Goal: Task Accomplishment & Management: Manage account settings

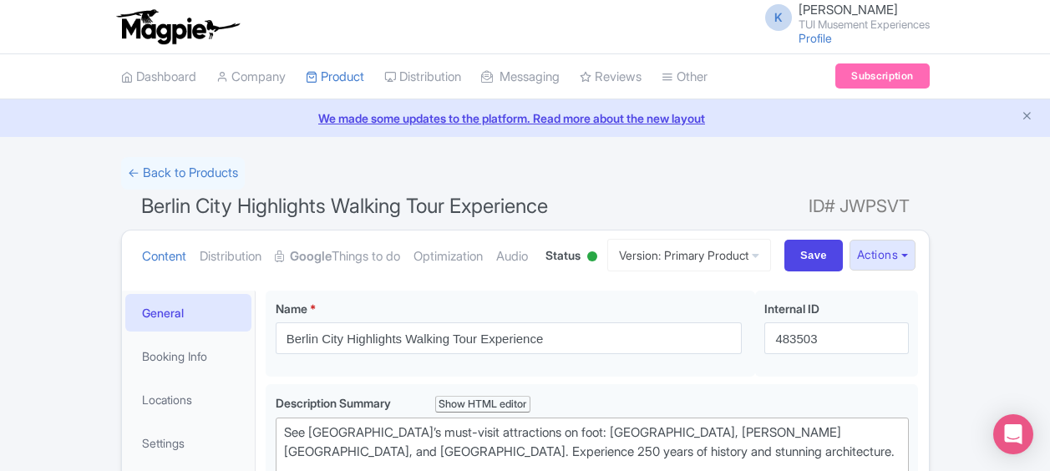
scroll to position [256, 0]
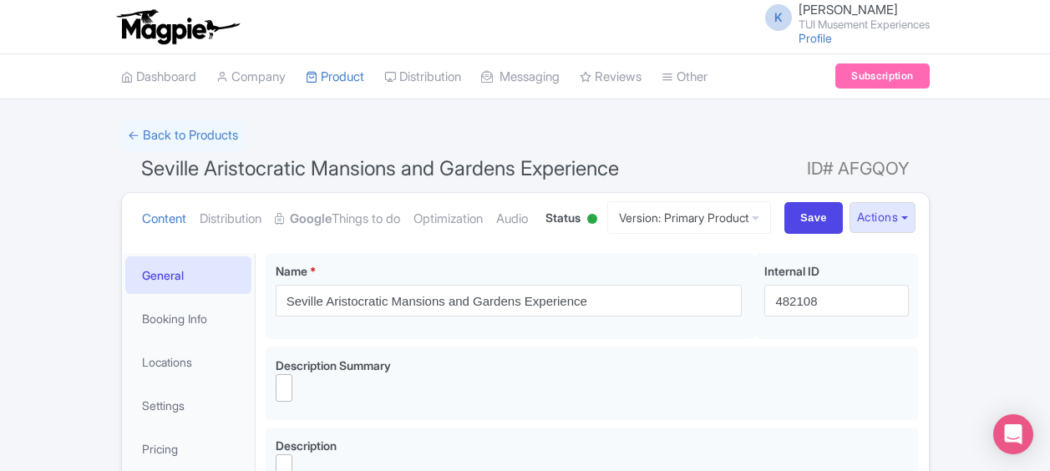
select select
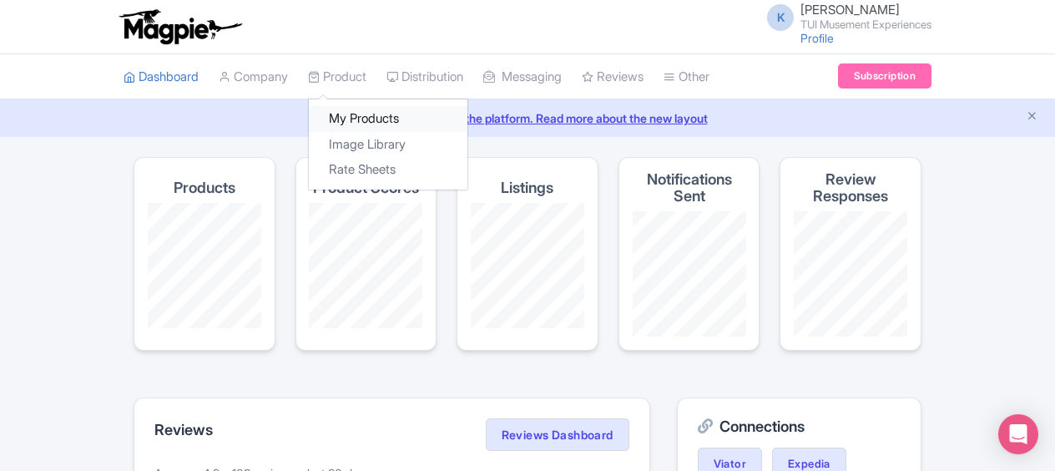
click at [361, 119] on link "My Products" at bounding box center [388, 119] width 159 height 26
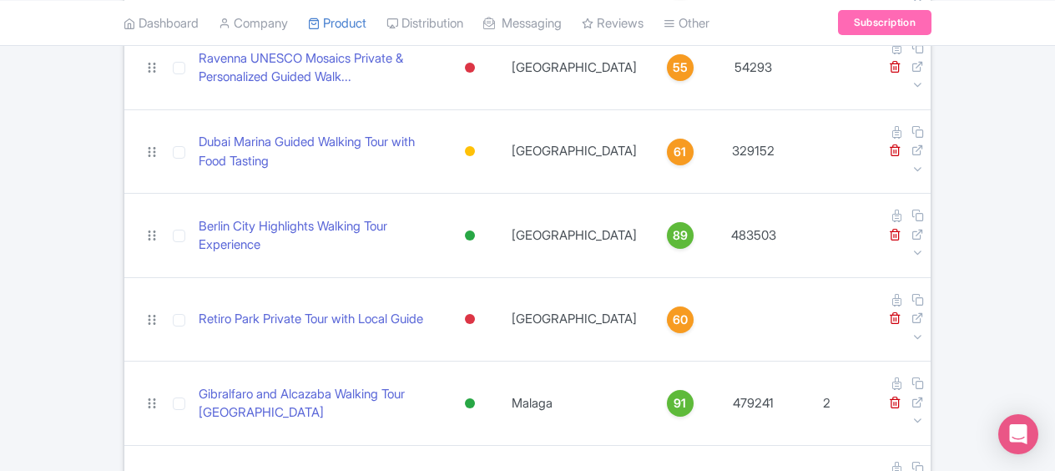
scroll to position [316, 0]
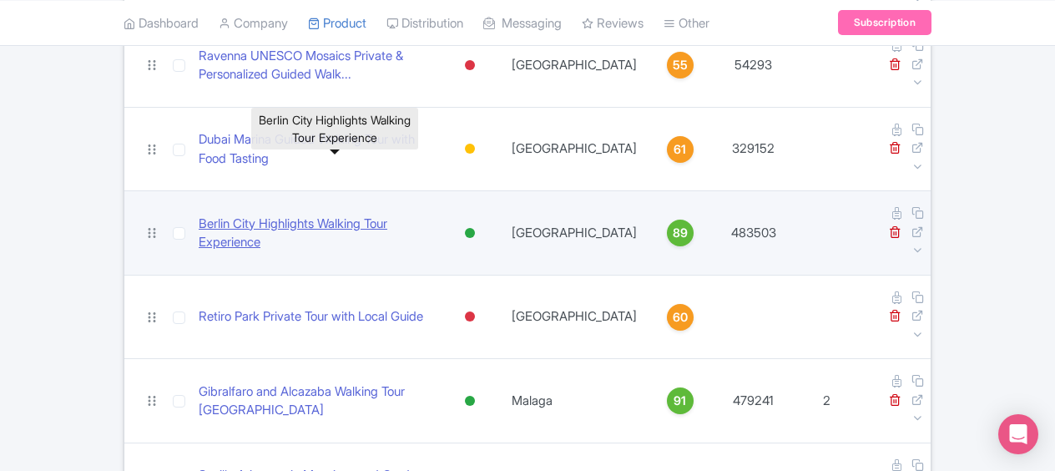
click at [346, 215] on link "Berlin City Highlights Walking Tour Experience" at bounding box center [316, 234] width 234 height 38
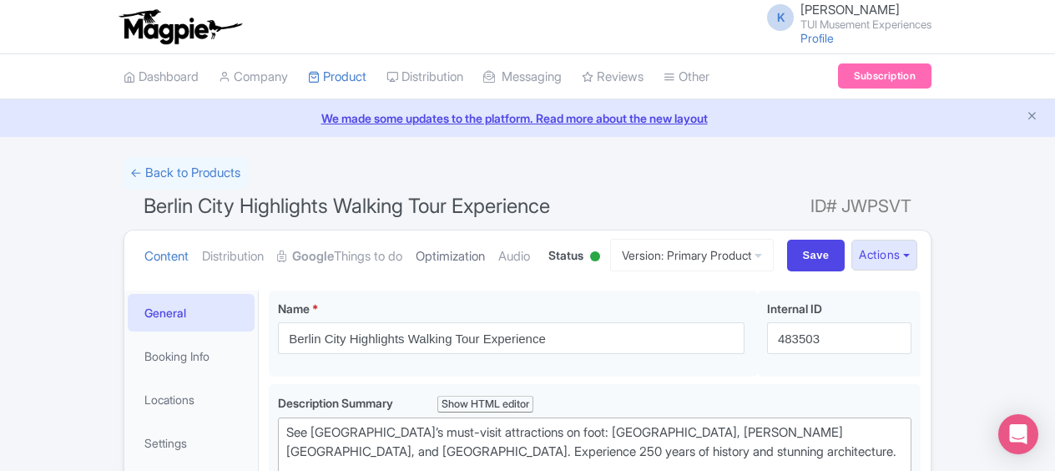
click at [474, 256] on link "Optimization" at bounding box center [450, 256] width 69 height 53
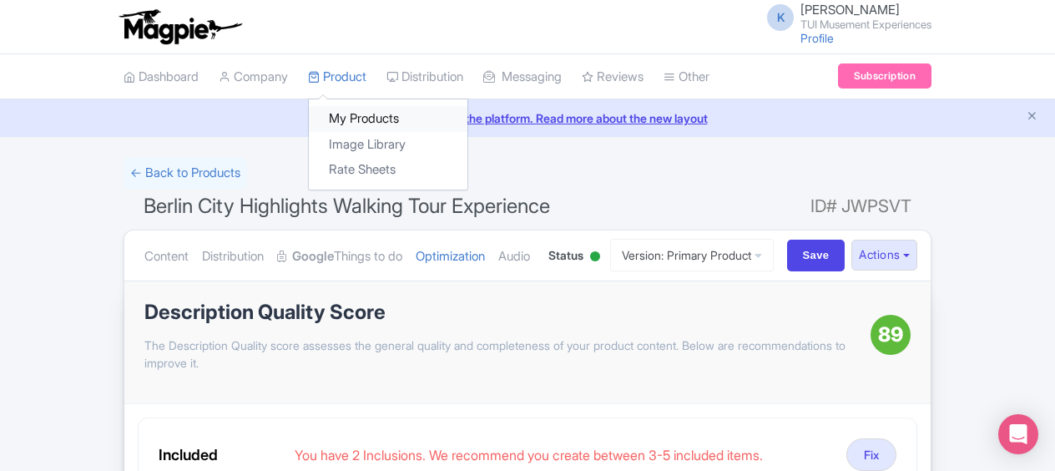
click at [356, 112] on link "My Products" at bounding box center [388, 119] width 159 height 26
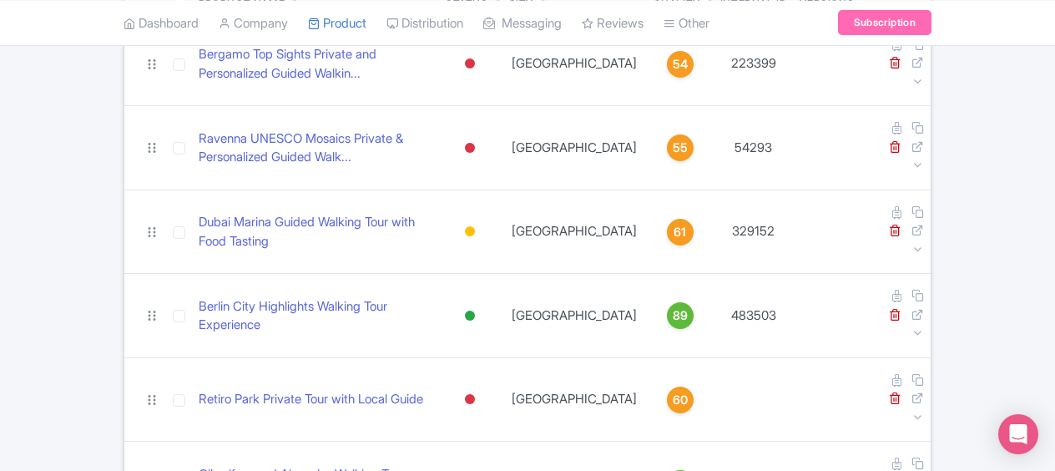
scroll to position [240, 0]
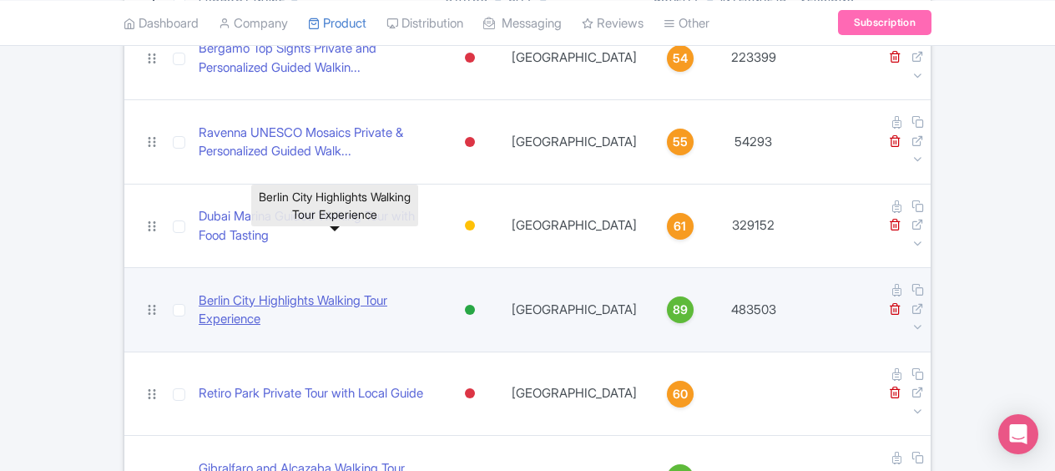
click at [270, 291] on link "Berlin City Highlights Walking Tour Experience" at bounding box center [316, 310] width 234 height 38
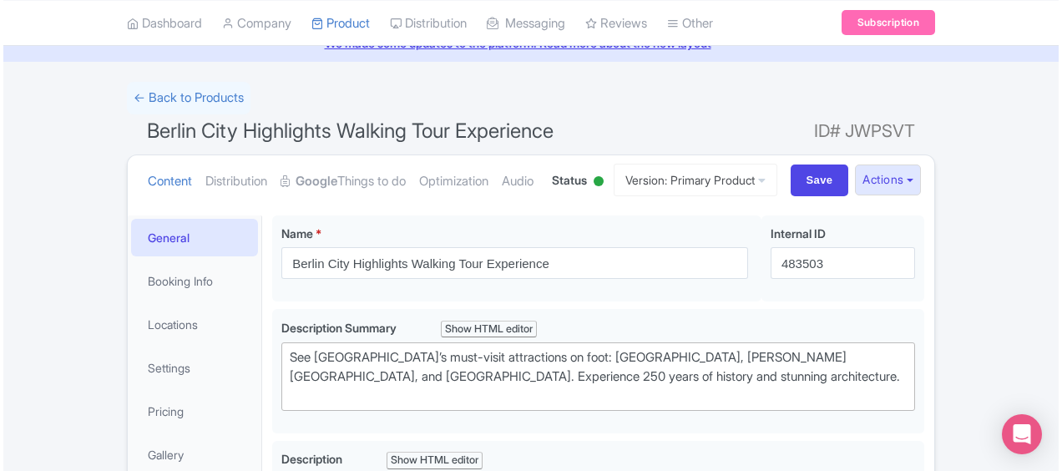
scroll to position [68, 0]
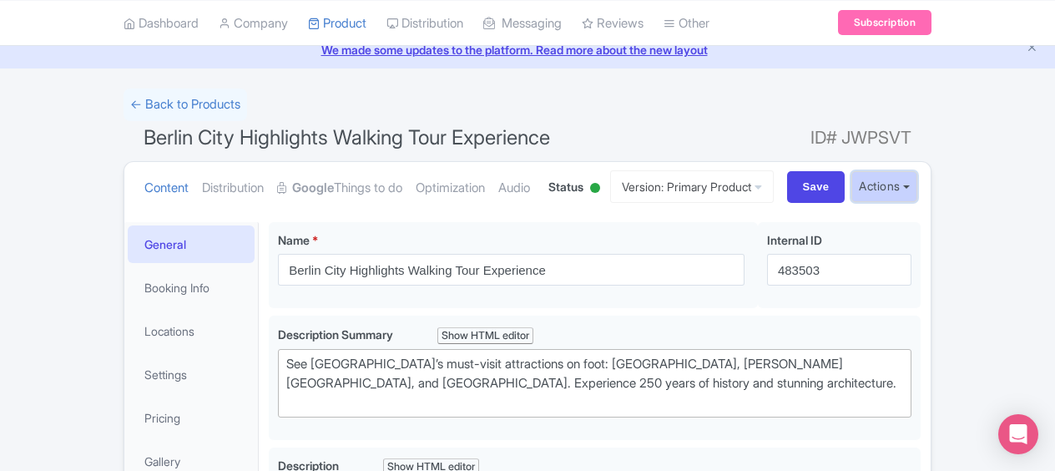
click at [914, 202] on button "Actions" at bounding box center [885, 186] width 66 height 31
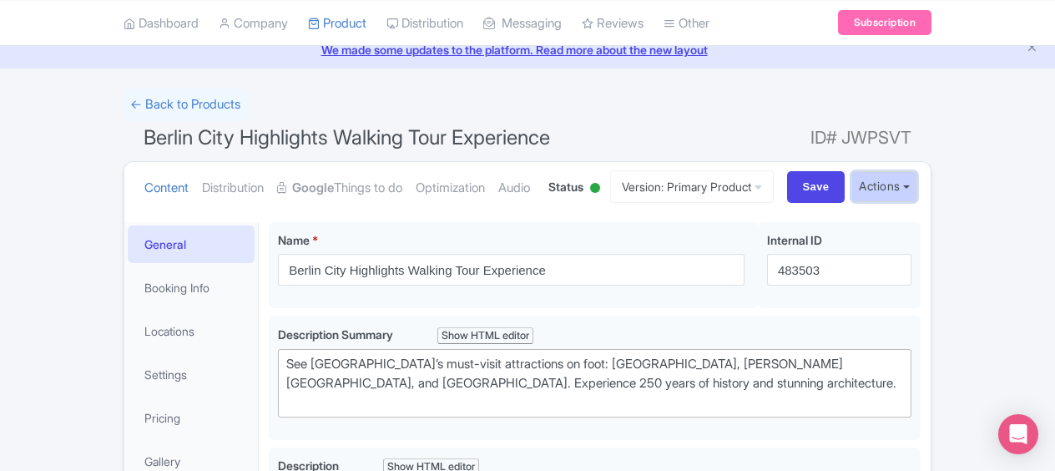
click at [912, 202] on button "Actions" at bounding box center [885, 186] width 66 height 31
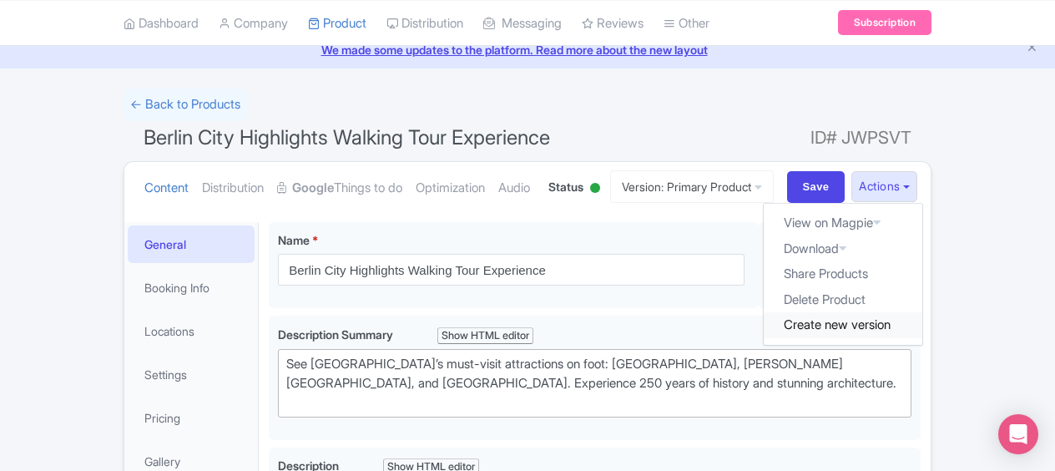
click at [833, 338] on link "Create new version" at bounding box center [843, 325] width 159 height 26
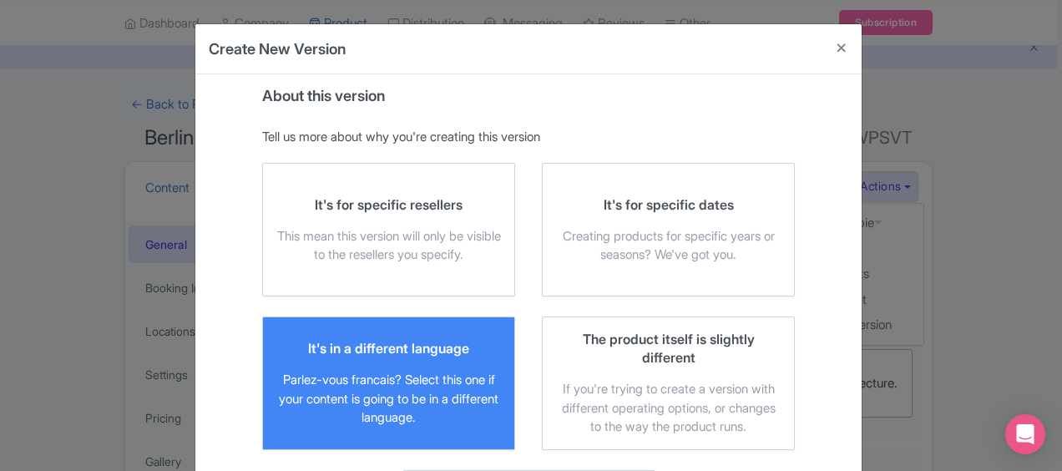
click at [479, 364] on div "It's in a different language Parlez-vous francais? Select this one if your cont…" at bounding box center [388, 383] width 225 height 89
click at [0, 0] on input "It's in a different language Parlez-vous francais? Select this one if your cont…" at bounding box center [0, 0] width 0 height 0
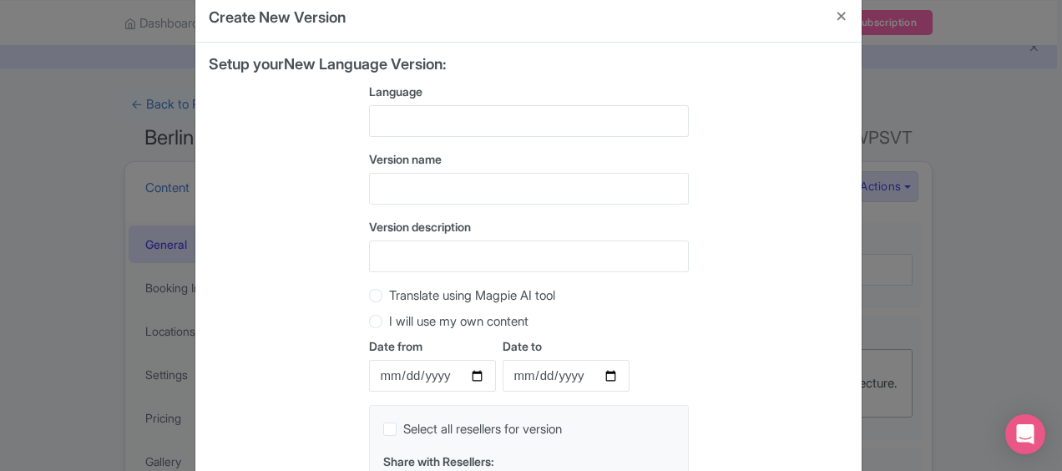
scroll to position [25, 0]
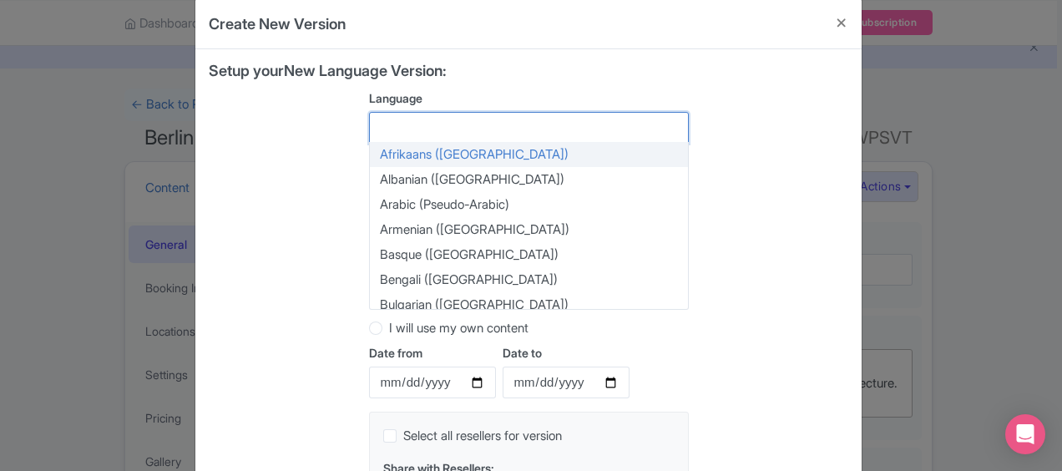
click at [668, 121] on div at bounding box center [529, 128] width 320 height 32
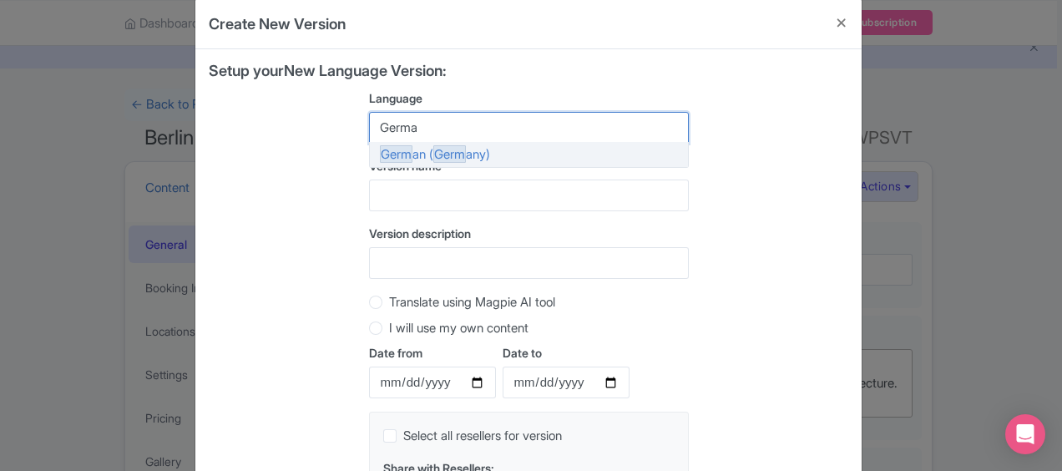
type input "German"
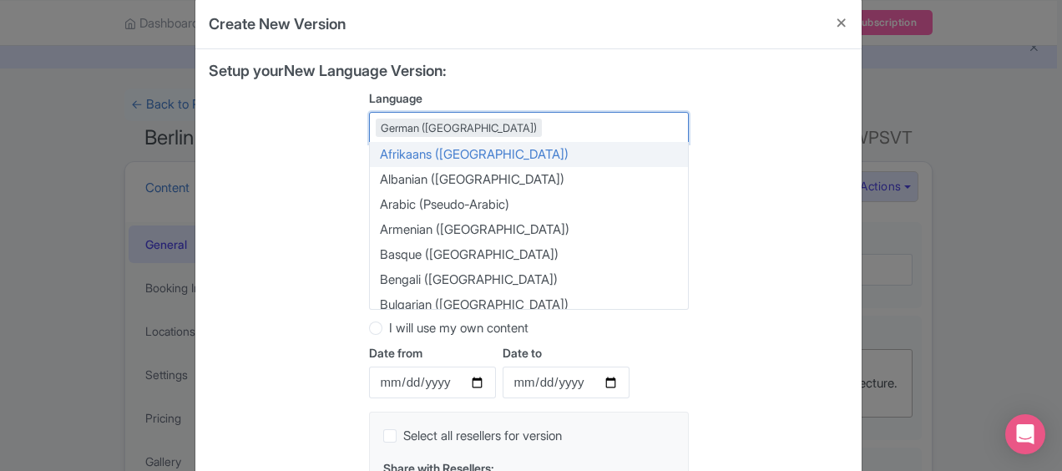
click at [585, 126] on div "German (Germany)" at bounding box center [529, 128] width 320 height 32
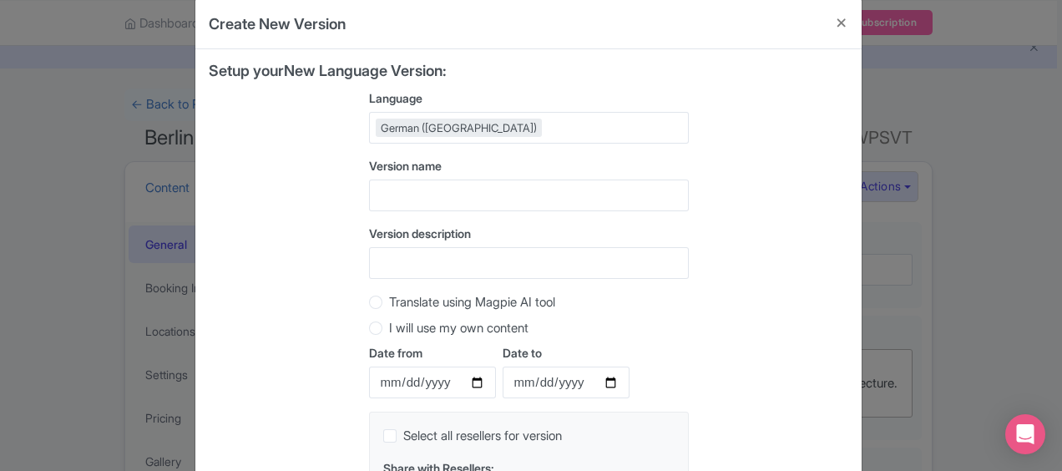
click at [737, 144] on div "Setup your New Language Version: Language German (Germany) German (Germany) Afr…" at bounding box center [529, 309] width 640 height 492
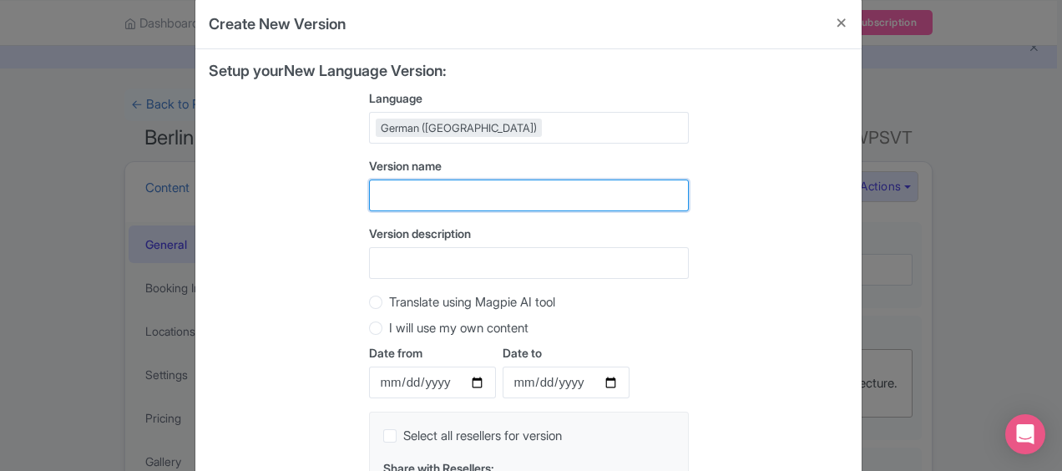
click at [539, 195] on input "text" at bounding box center [529, 196] width 320 height 32
type input "Test Version - DE Berlin"
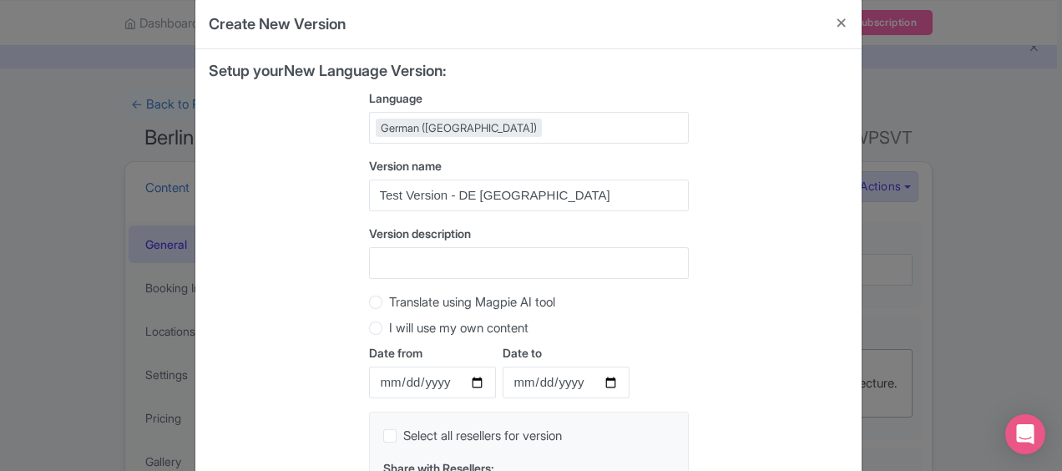
click at [389, 303] on label "Translate using Magpie AI tool" at bounding box center [472, 302] width 166 height 19
click at [389, 303] on input "Translate using Magpie AI tool" at bounding box center [397, 300] width 17 height 17
radio input "true"
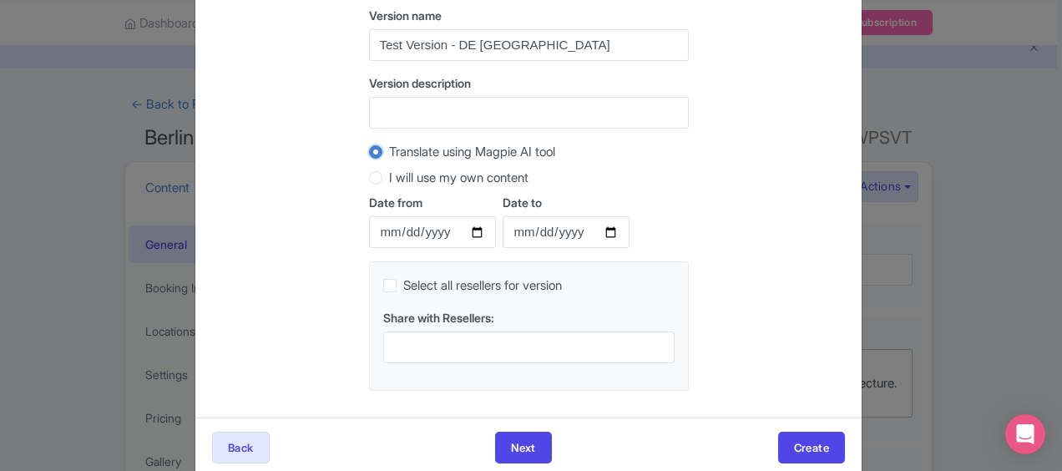
scroll to position [177, 0]
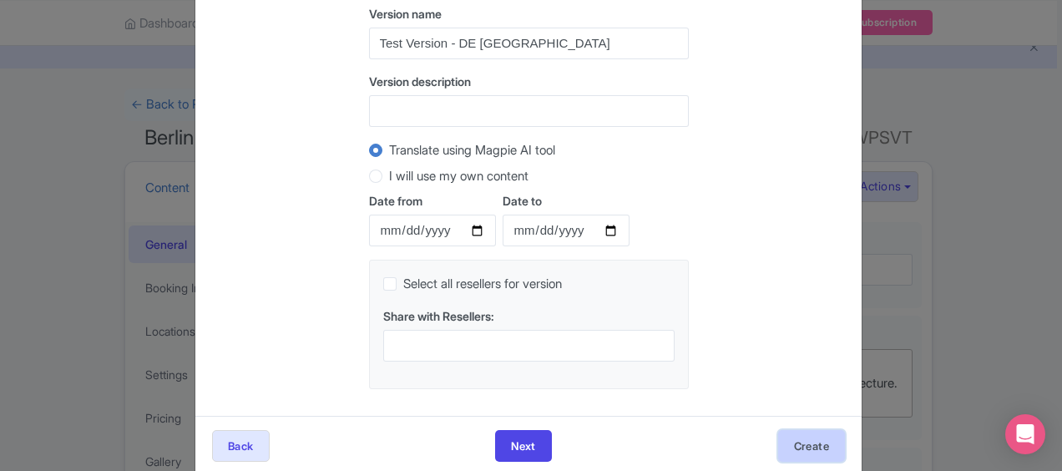
click at [809, 444] on button "Create" at bounding box center [811, 446] width 67 height 32
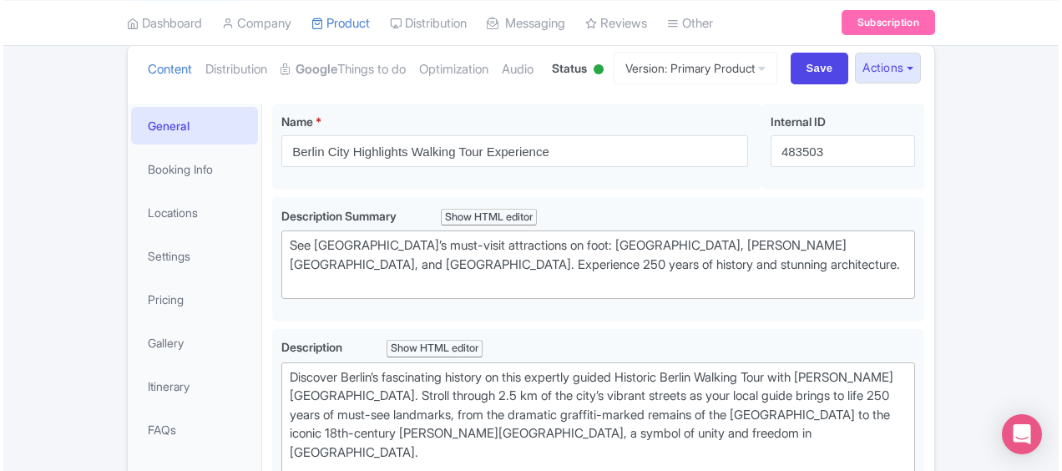
scroll to position [183, 0]
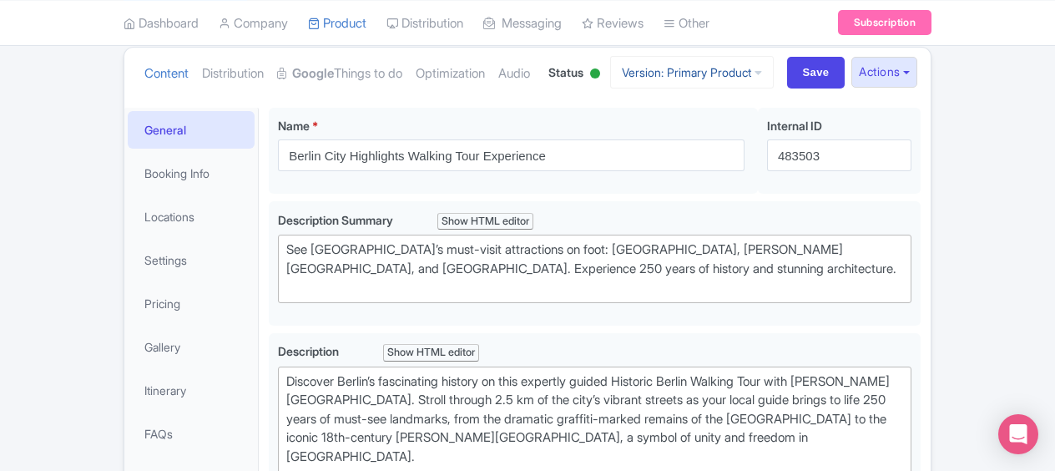
click at [755, 78] on icon at bounding box center [759, 73] width 8 height 12
click at [715, 125] on link "Manage Versions" at bounding box center [705, 112] width 159 height 26
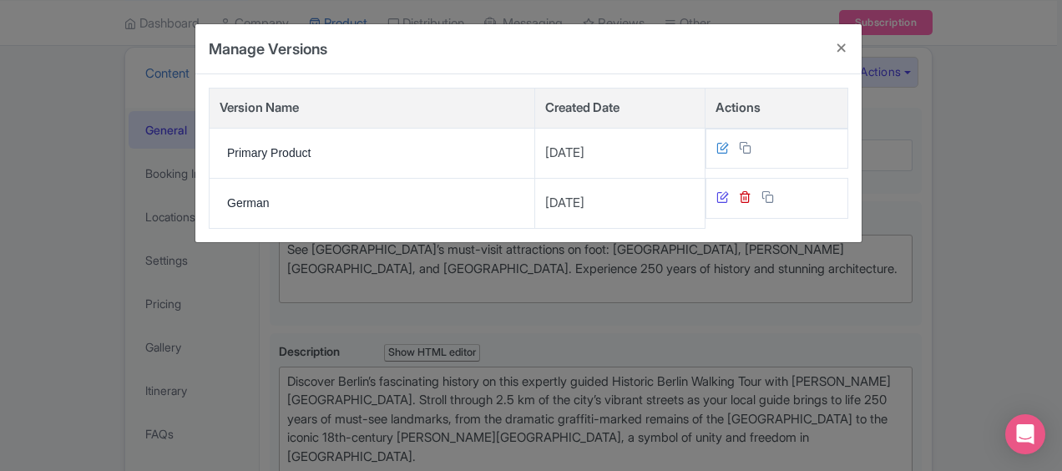
click at [726, 196] on icon at bounding box center [722, 196] width 13 height 13
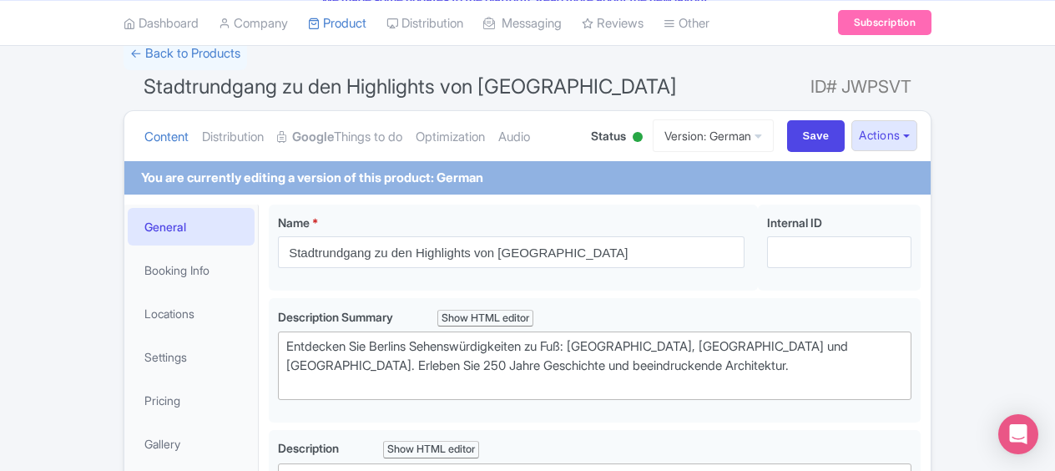
scroll to position [130, 0]
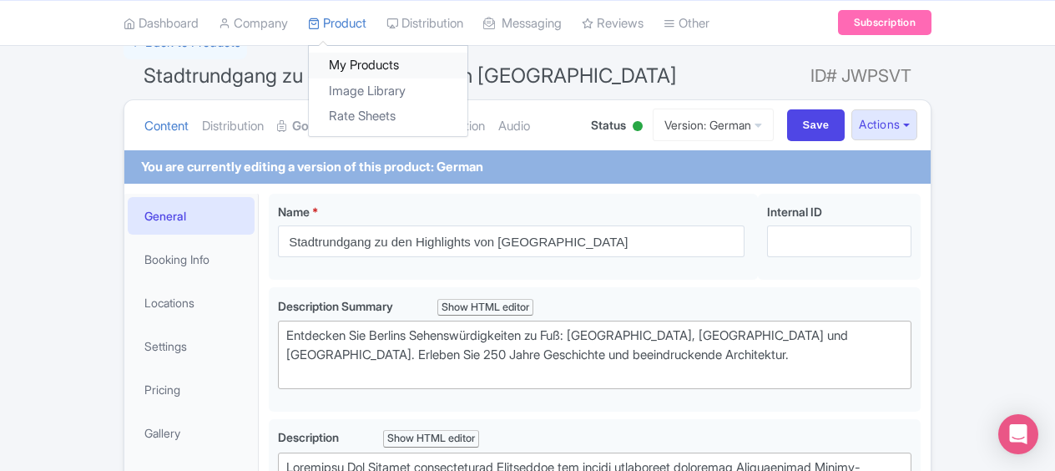
click at [363, 58] on link "My Products" at bounding box center [388, 66] width 159 height 26
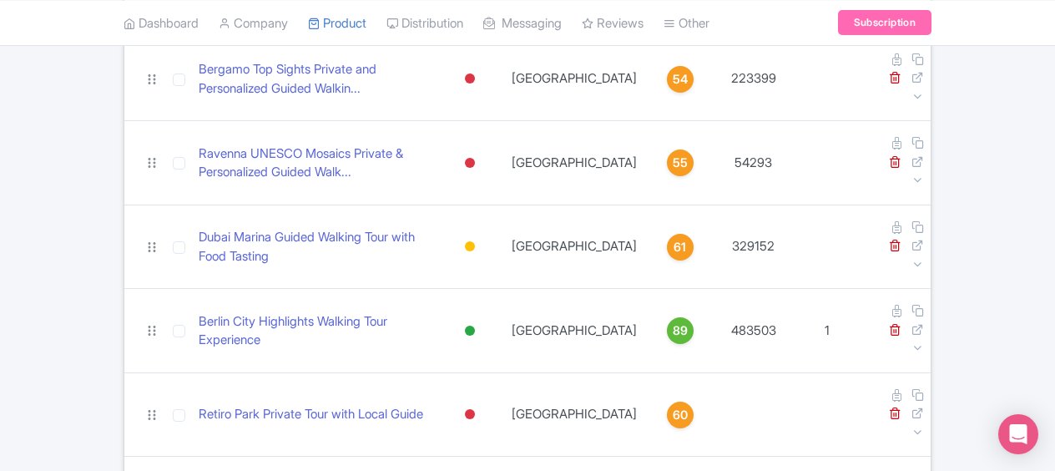
scroll to position [225, 0]
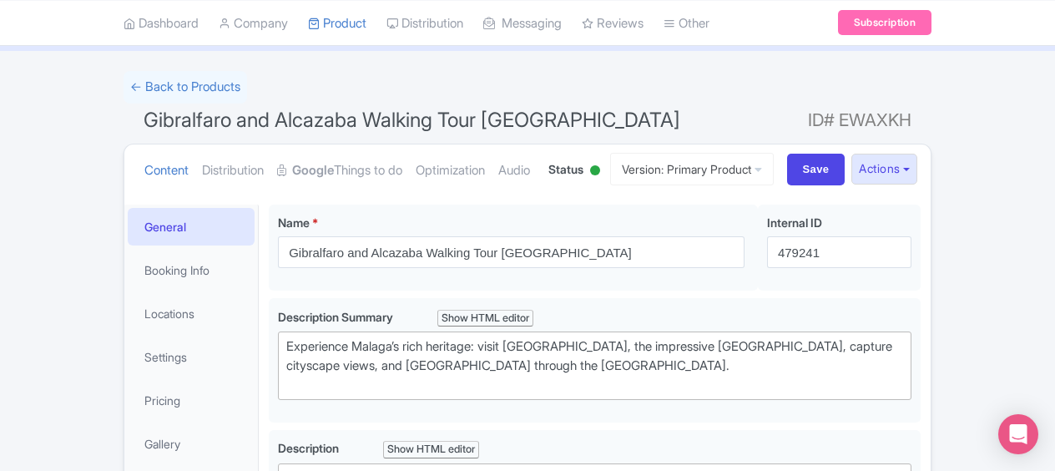
scroll to position [68, 0]
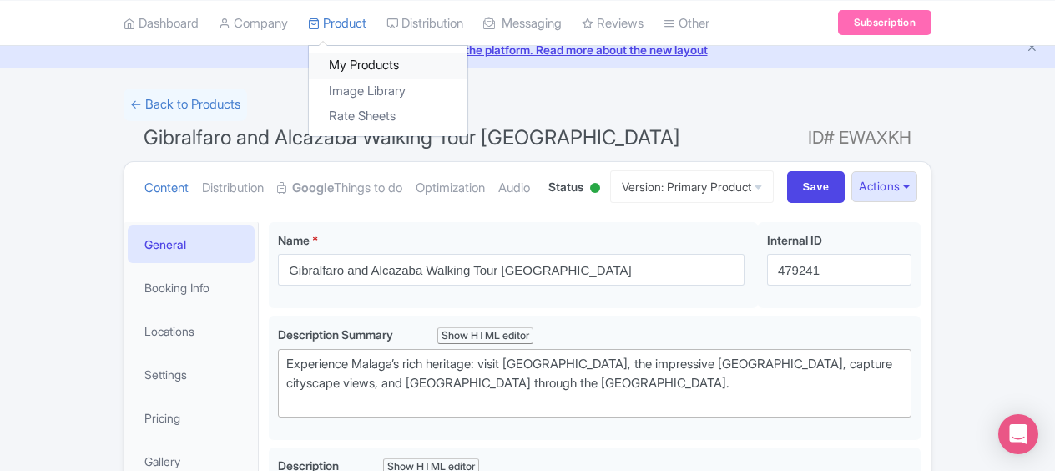
click at [354, 53] on link "My Products" at bounding box center [388, 66] width 159 height 26
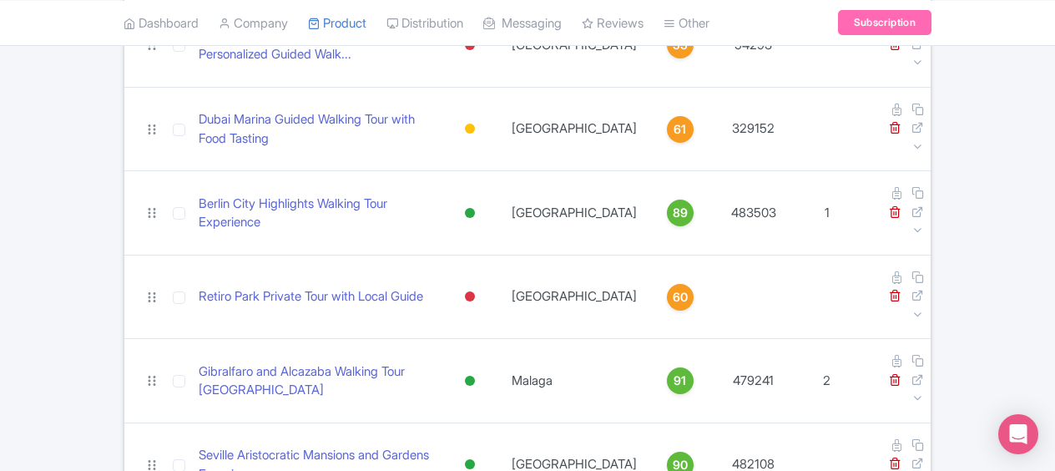
scroll to position [325, 0]
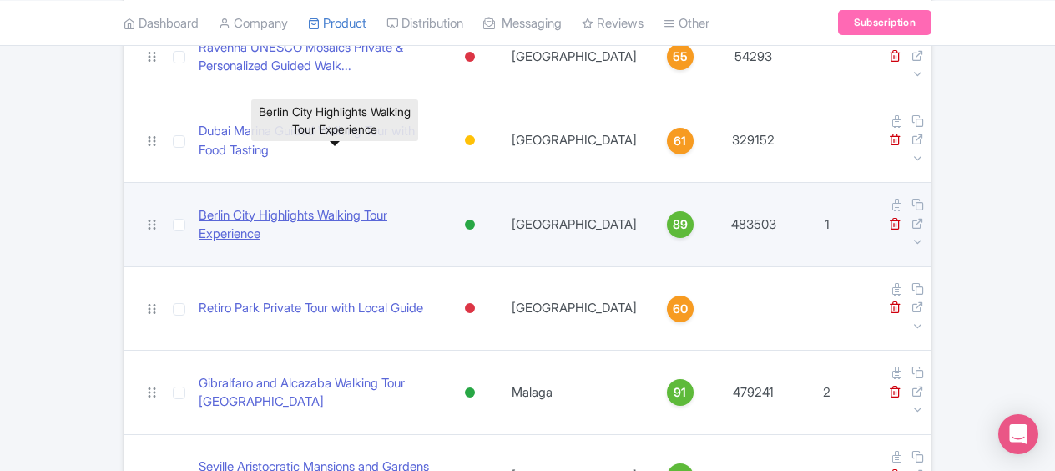
click at [419, 206] on link "Berlin City Highlights Walking Tour Experience" at bounding box center [316, 225] width 234 height 38
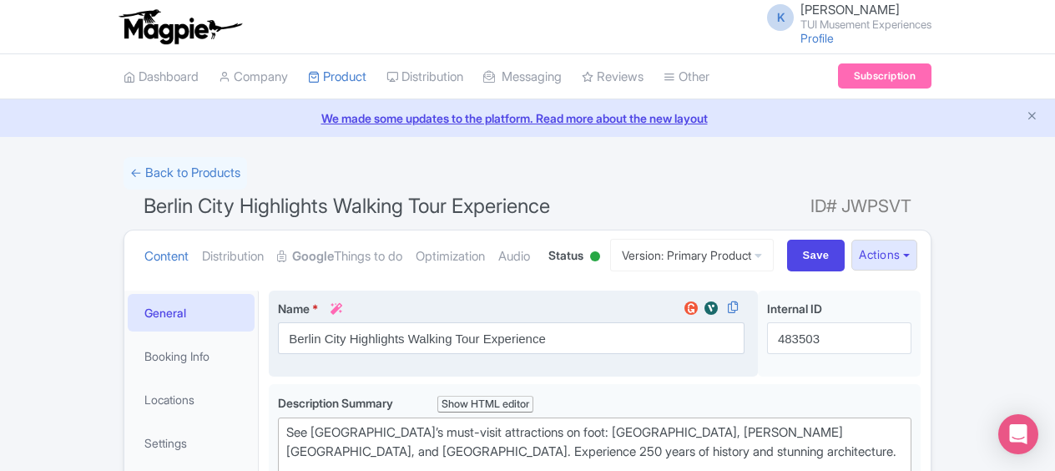
click at [341, 315] on icon at bounding box center [337, 309] width 12 height 12
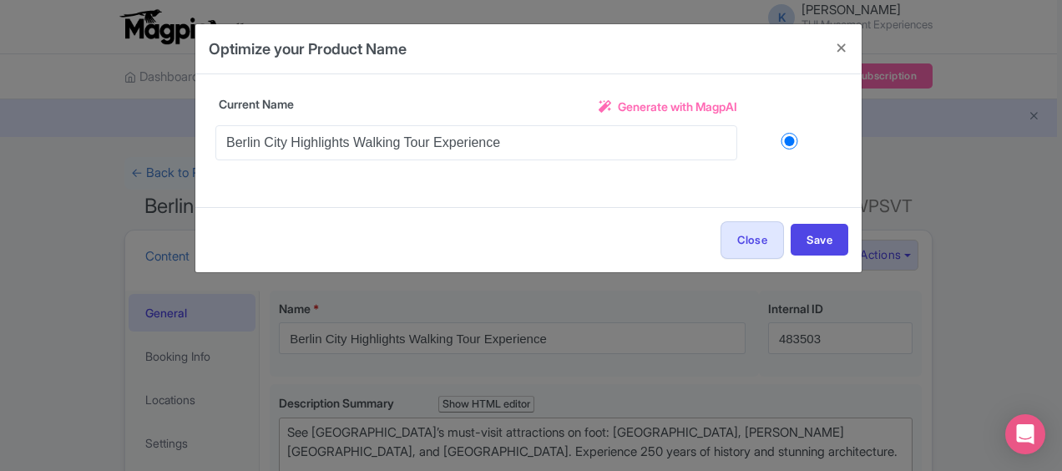
click at [685, 109] on span "Generate with MagpAI" at bounding box center [677, 107] width 119 height 18
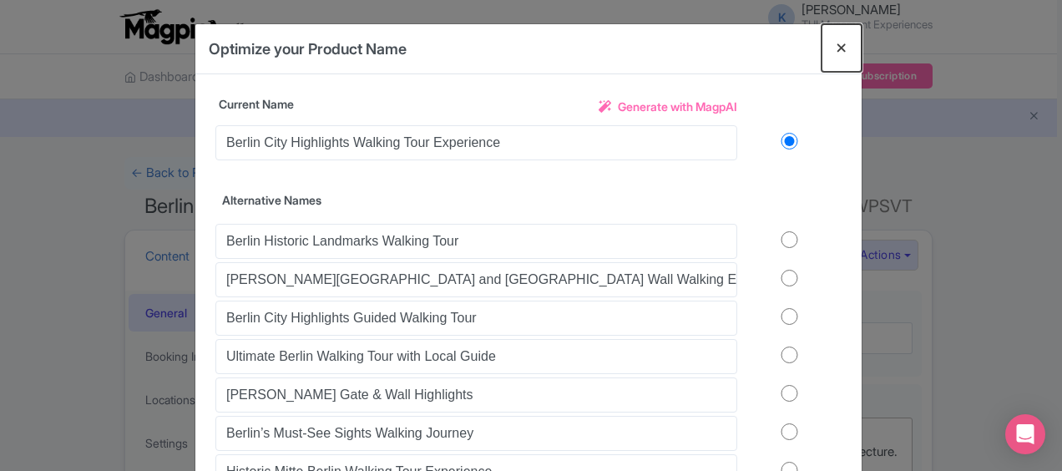
click at [842, 50] on button "Close" at bounding box center [842, 48] width 40 height 48
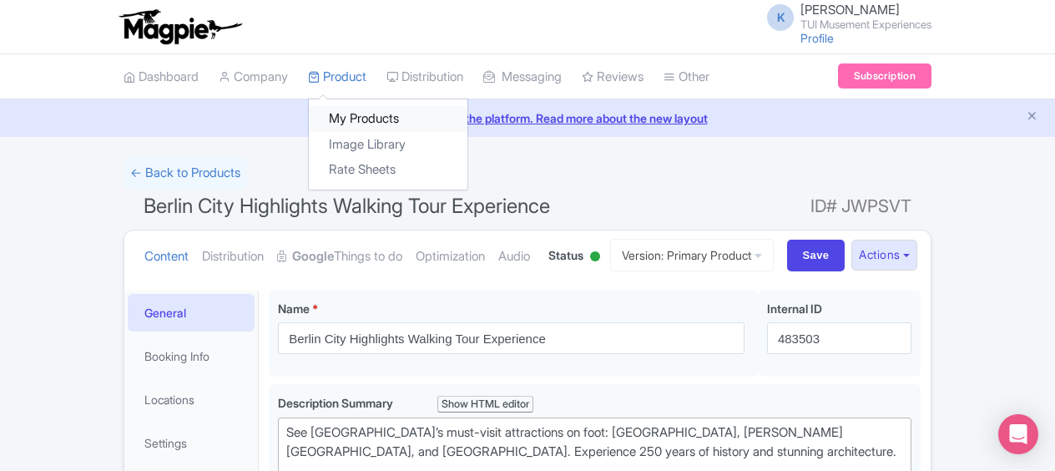
click at [361, 118] on link "My Products" at bounding box center [388, 119] width 159 height 26
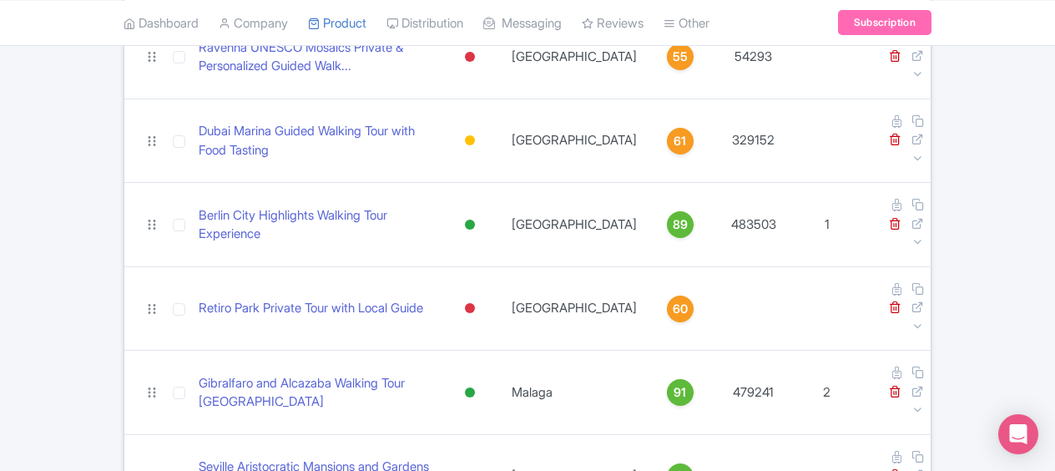
scroll to position [345, 0]
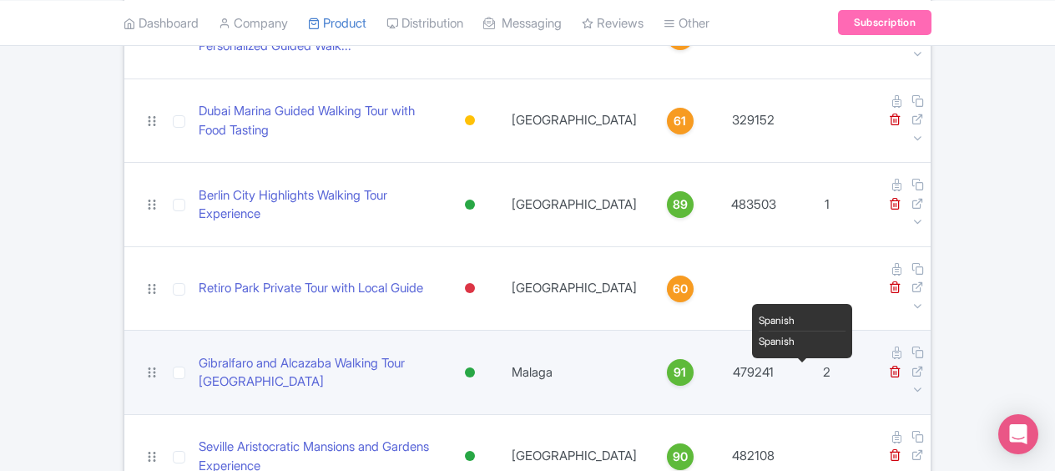
click at [823, 364] on span "2" at bounding box center [827, 372] width 8 height 16
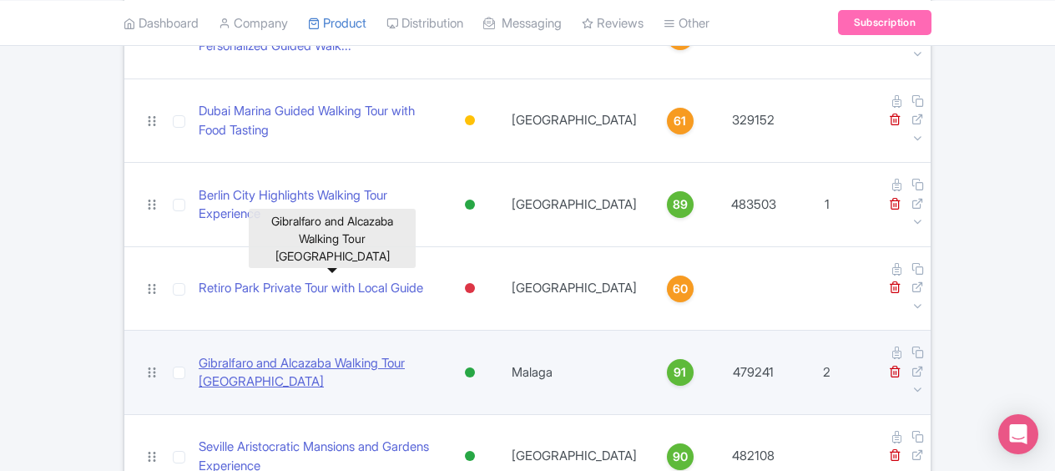
click at [386, 354] on link "Gibralfaro and Alcazaba Walking Tour Malaga" at bounding box center [316, 373] width 234 height 38
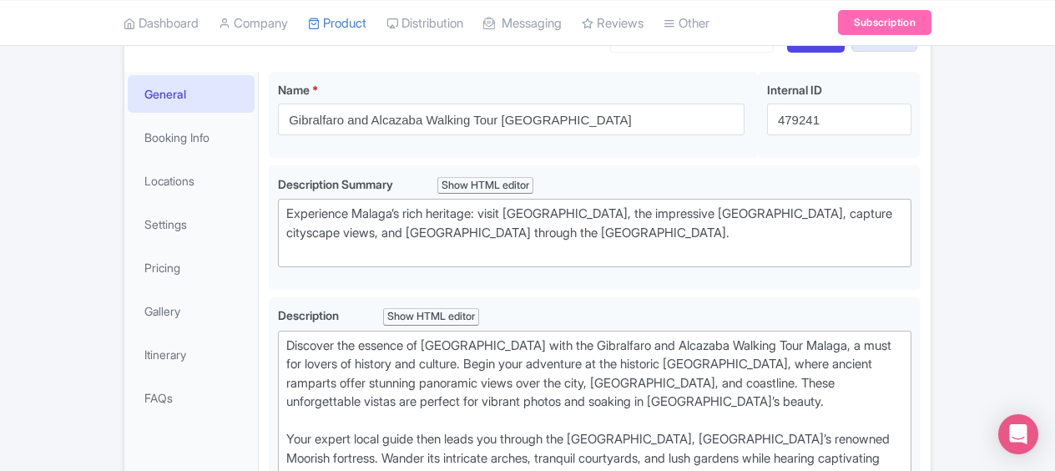
scroll to position [209, 0]
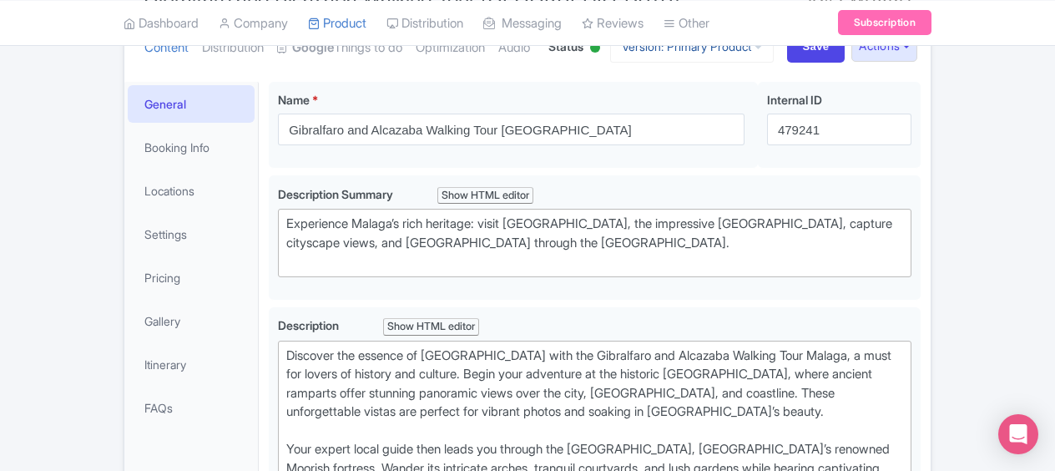
click at [756, 53] on icon at bounding box center [759, 47] width 8 height 12
click at [667, 150] on link "Spanish" at bounding box center [705, 137] width 159 height 26
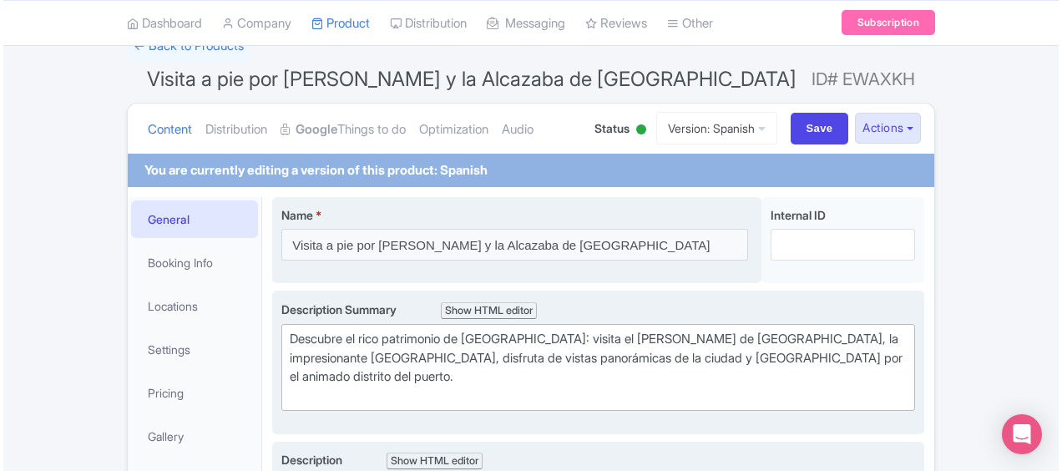
scroll to position [119, 0]
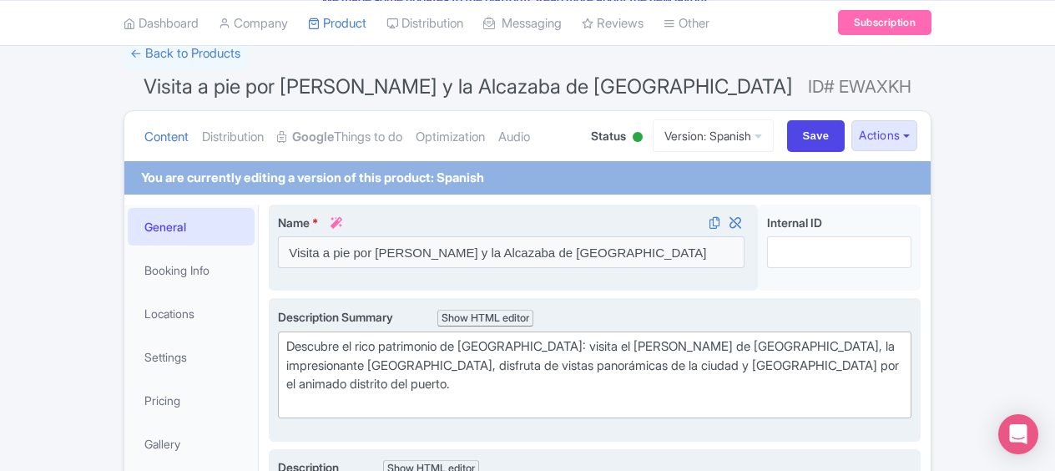
click at [340, 224] on icon at bounding box center [337, 223] width 12 height 12
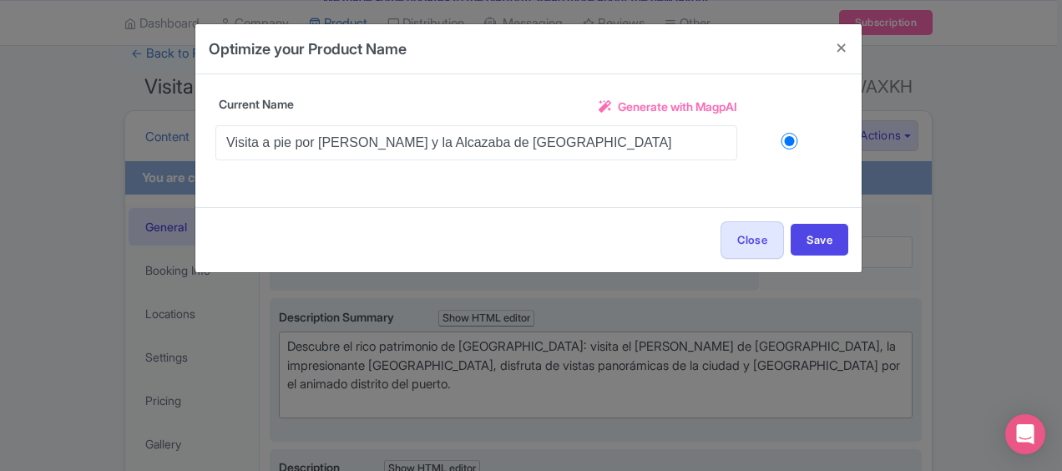
click at [720, 103] on span "Generate with MagpAI" at bounding box center [677, 107] width 119 height 18
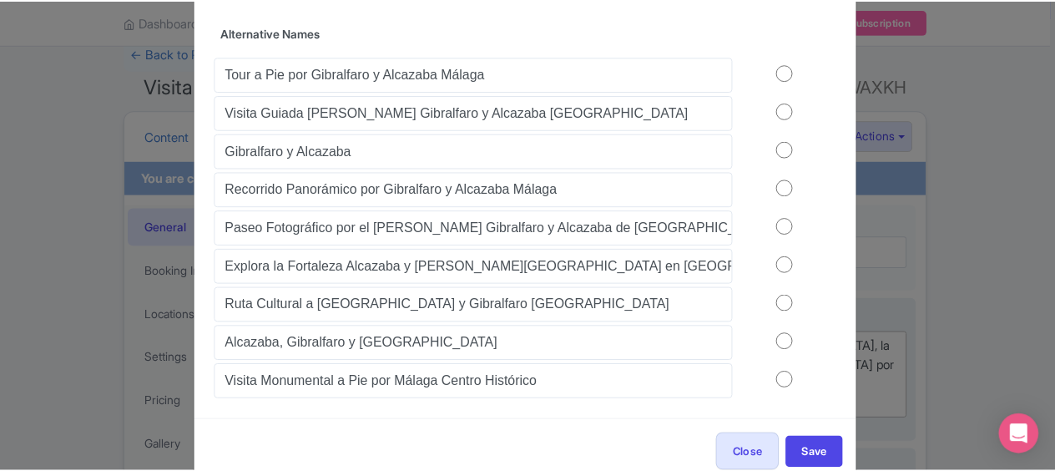
scroll to position [192, 0]
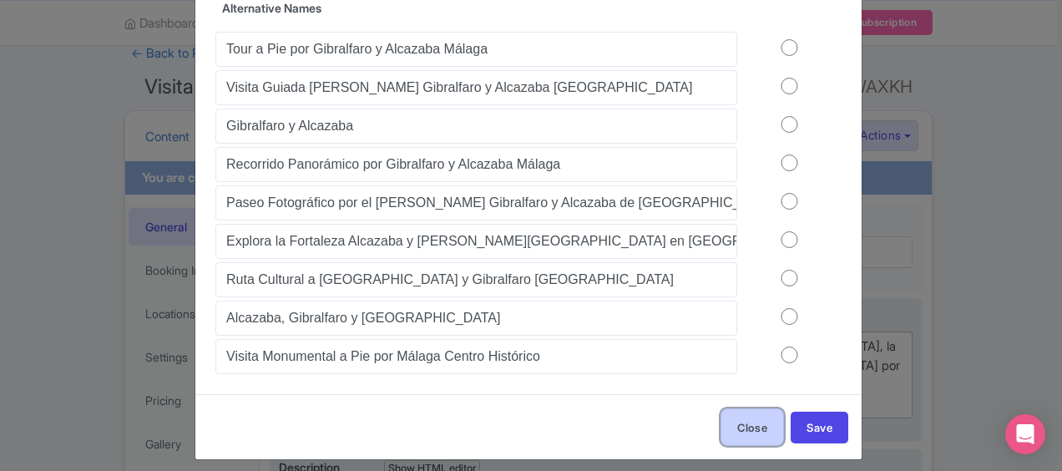
click at [737, 414] on button "Close" at bounding box center [752, 427] width 63 height 38
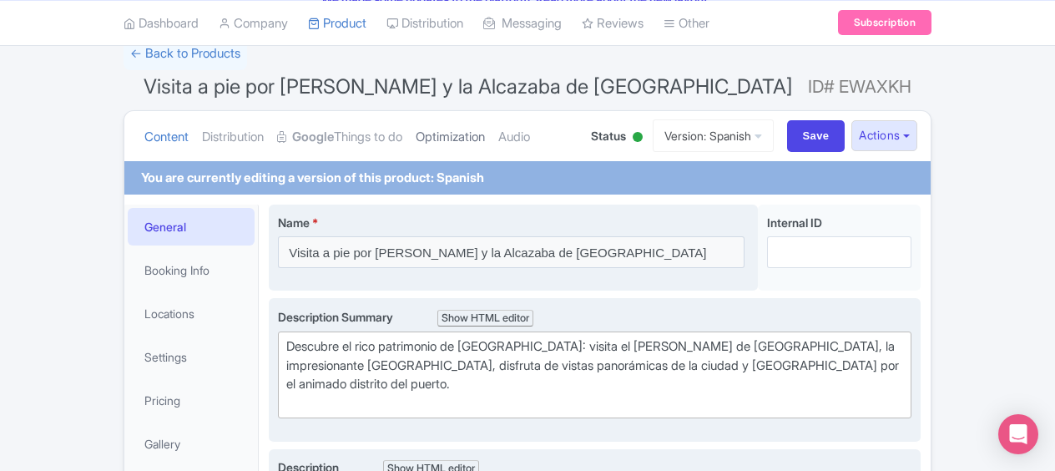
click at [460, 135] on link "Optimization" at bounding box center [450, 137] width 69 height 53
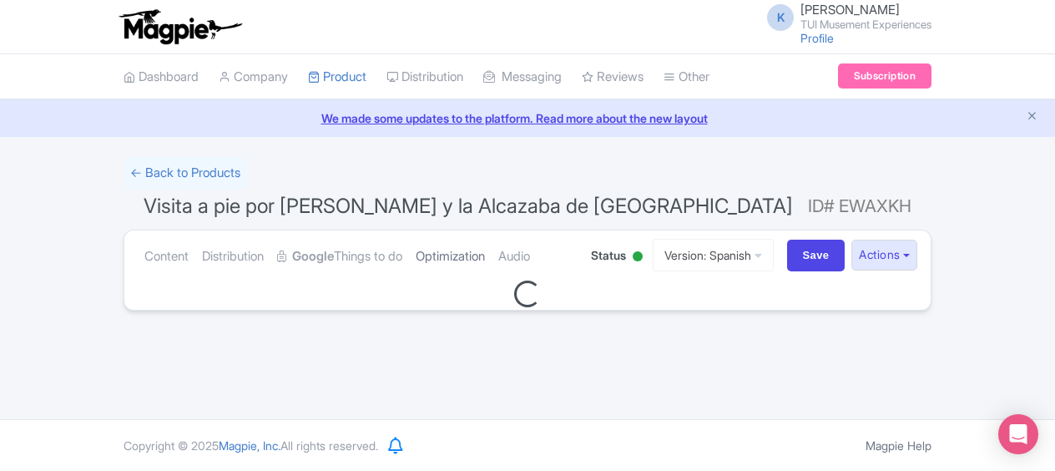
scroll to position [0, 0]
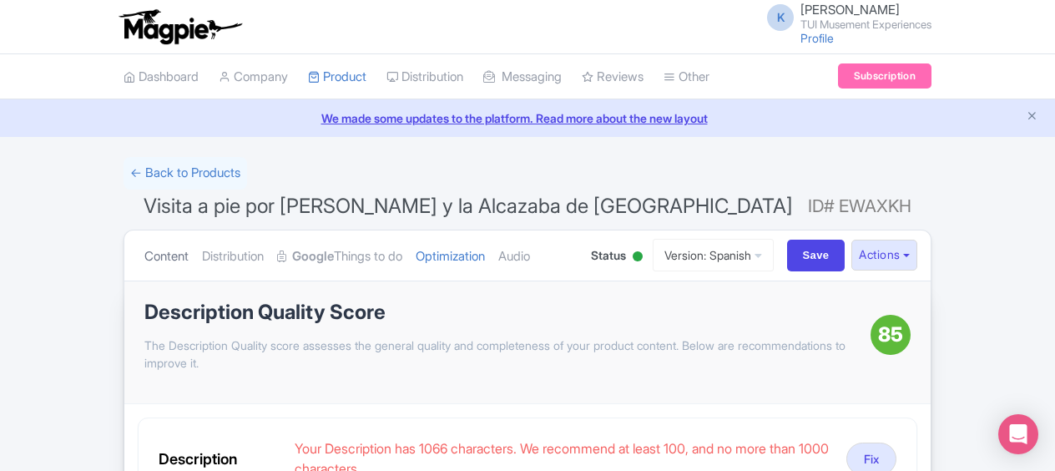
click at [173, 259] on link "Content" at bounding box center [166, 256] width 44 height 53
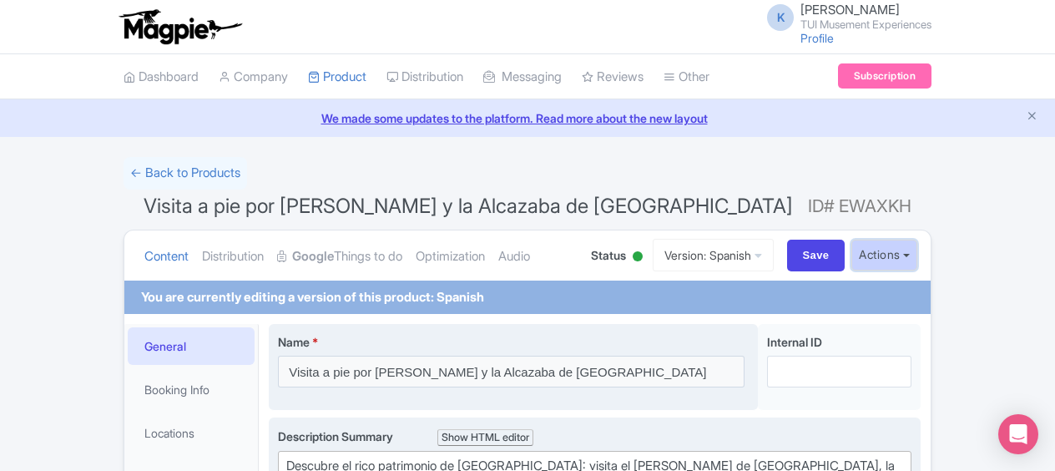
click at [908, 261] on button "Actions" at bounding box center [885, 255] width 66 height 31
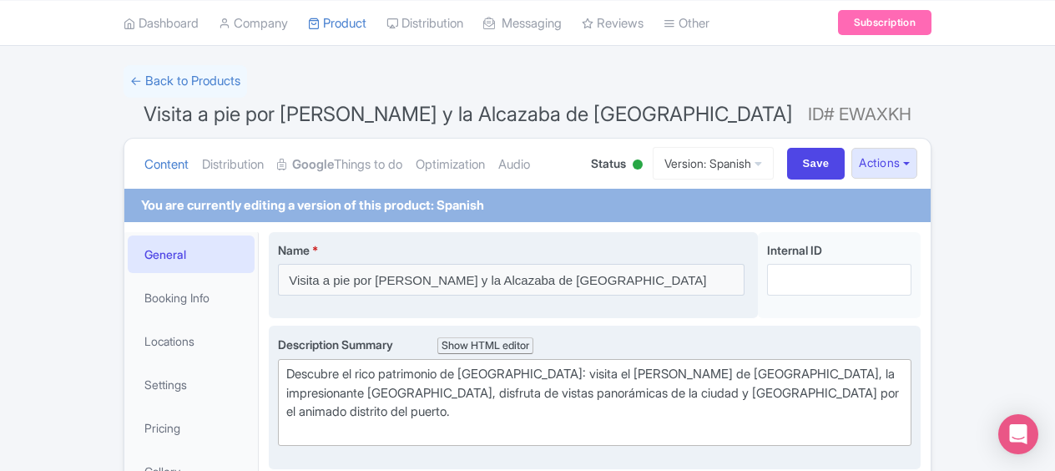
scroll to position [143, 0]
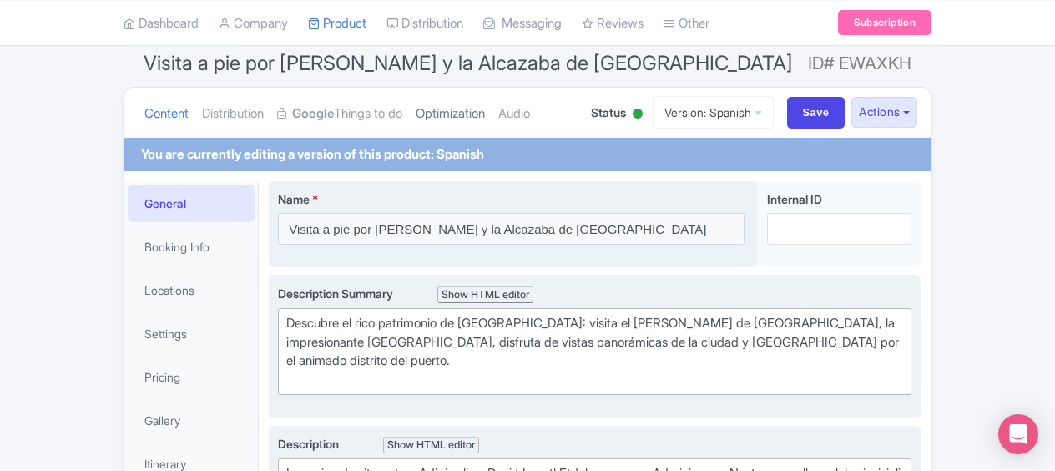
click at [478, 114] on link "Optimization" at bounding box center [450, 114] width 69 height 53
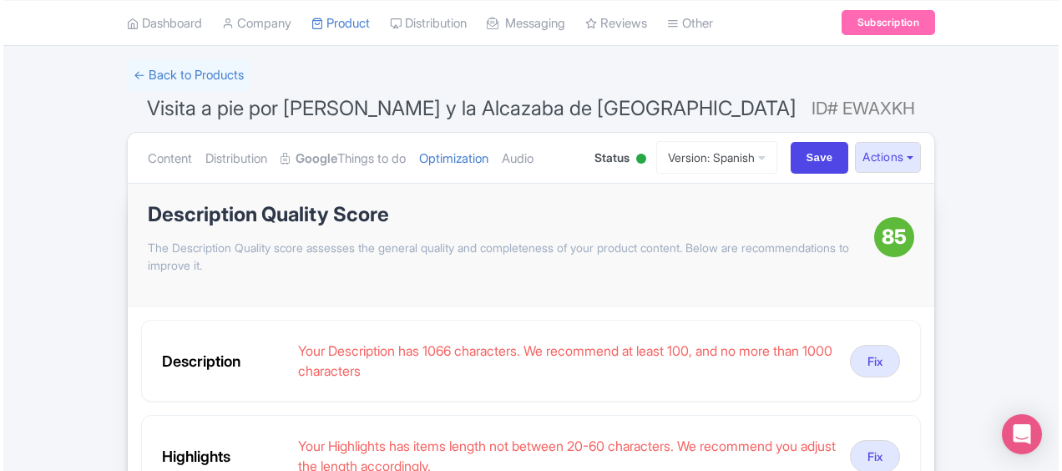
scroll to position [89, 0]
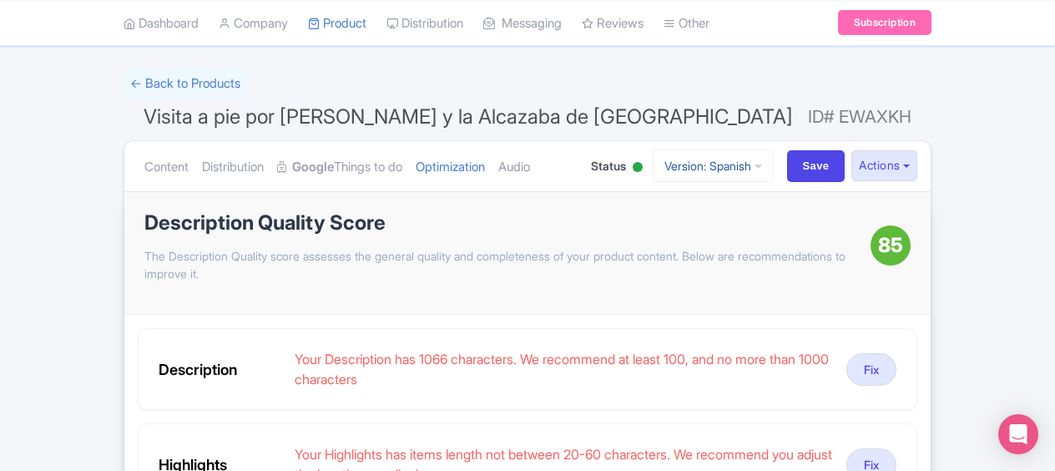
click at [705, 162] on link "Version: Spanish" at bounding box center [713, 165] width 121 height 33
click at [661, 253] on link "Spanish" at bounding box center [703, 257] width 159 height 26
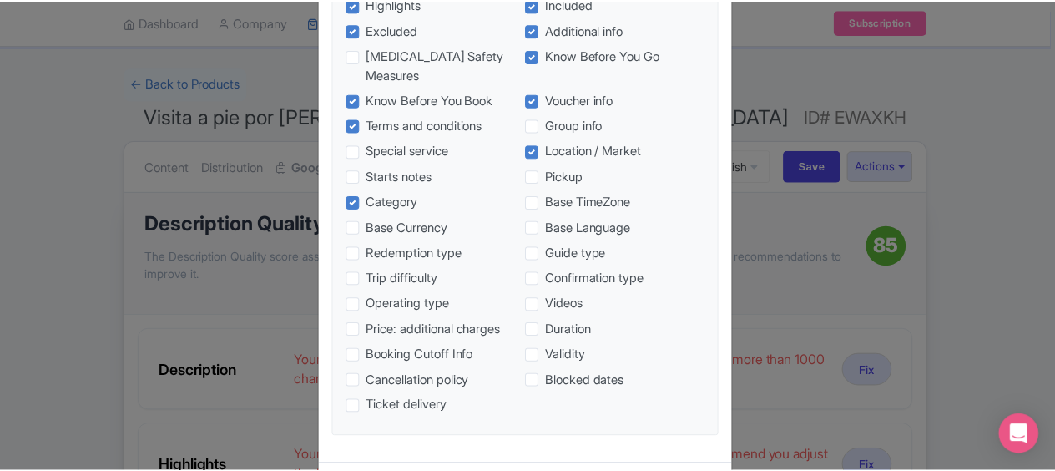
scroll to position [655, 0]
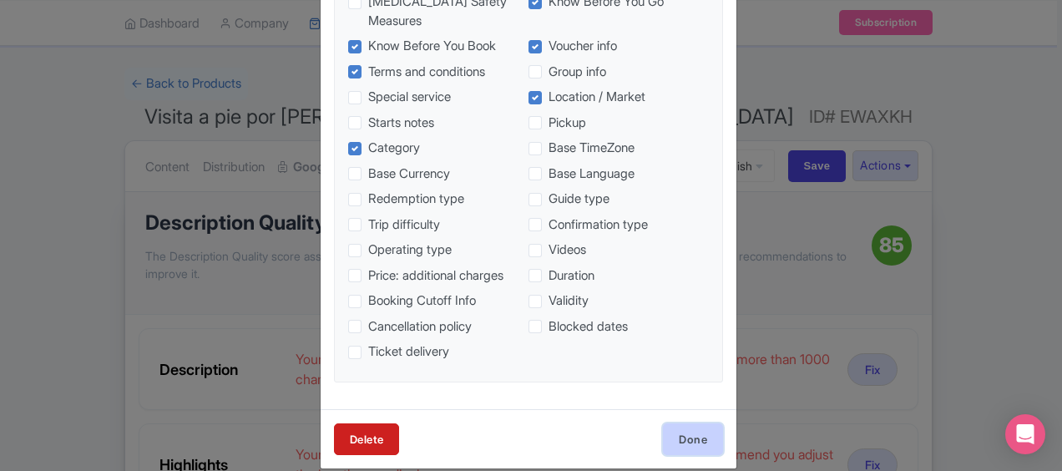
click at [696, 423] on link "Done" at bounding box center [693, 439] width 60 height 32
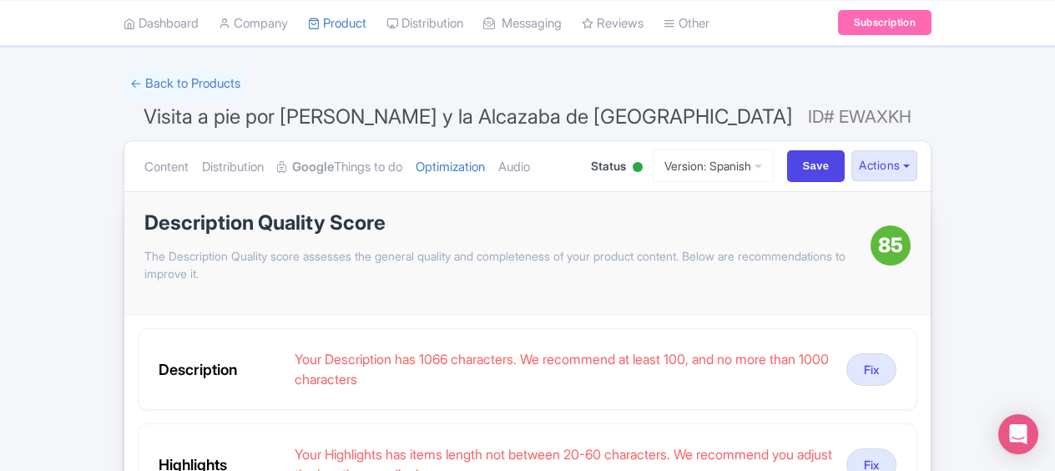
click at [755, 165] on icon at bounding box center [759, 166] width 8 height 12
click at [646, 279] on link "Spanish" at bounding box center [703, 282] width 159 height 26
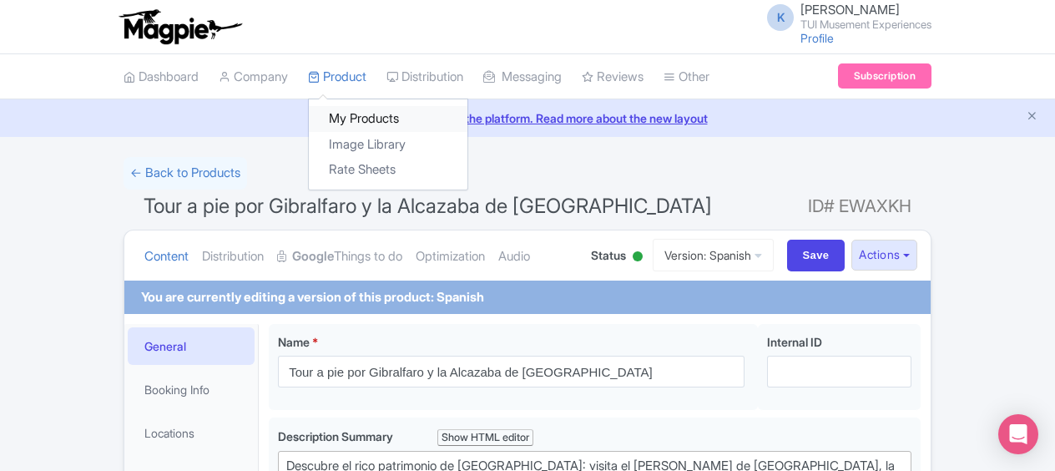
click at [372, 115] on link "My Products" at bounding box center [388, 119] width 159 height 26
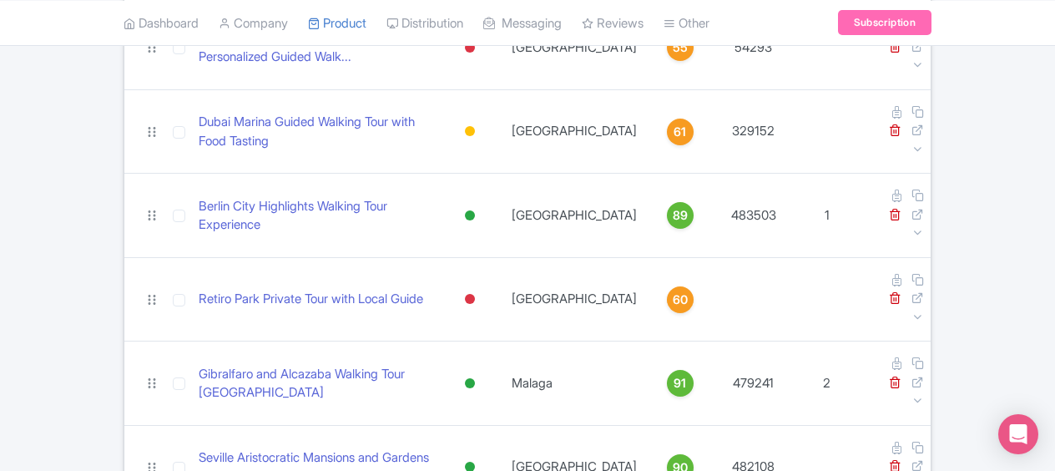
scroll to position [337, 0]
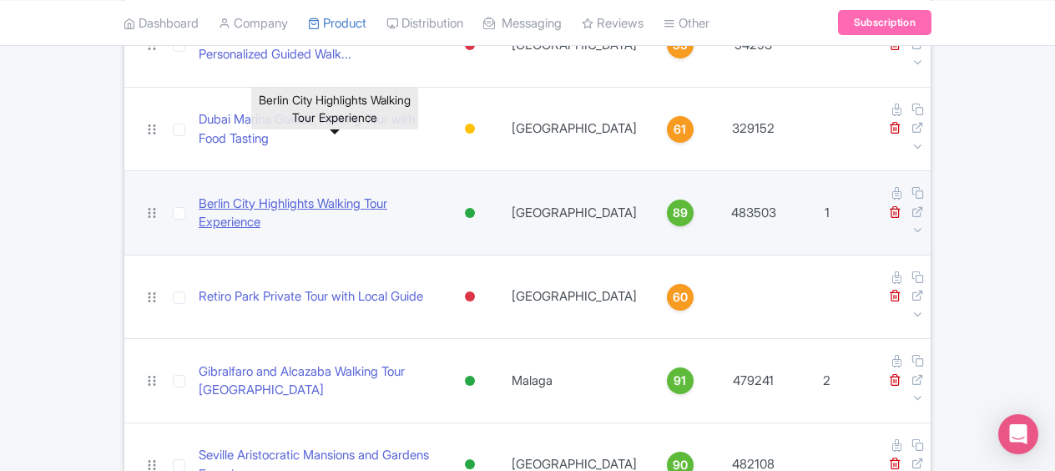
click at [374, 195] on link "Berlin City Highlights Walking Tour Experience" at bounding box center [316, 214] width 234 height 38
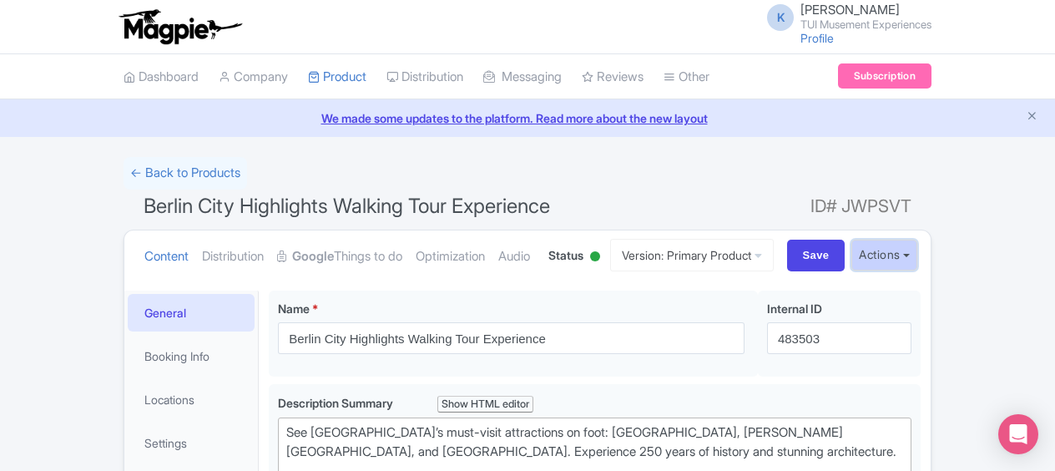
click at [909, 271] on button "Actions" at bounding box center [885, 255] width 66 height 31
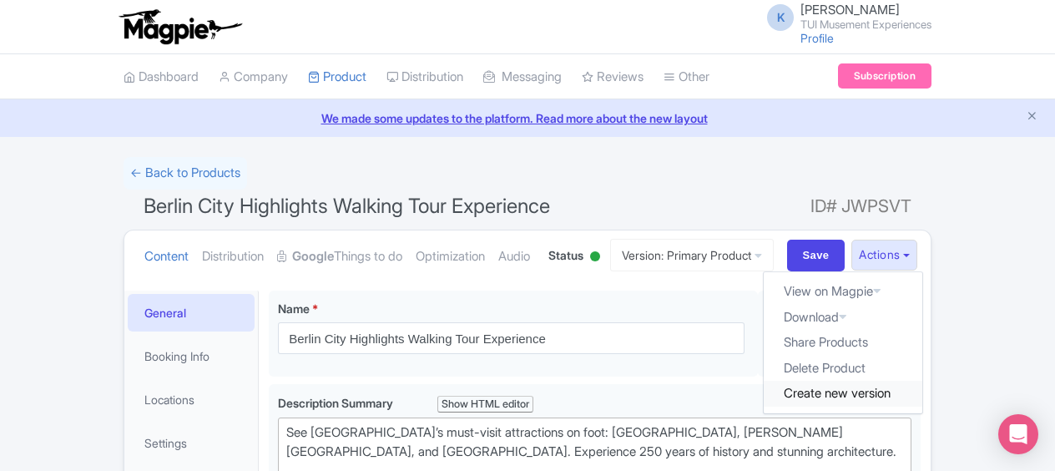
click at [855, 407] on link "Create new version" at bounding box center [843, 394] width 159 height 26
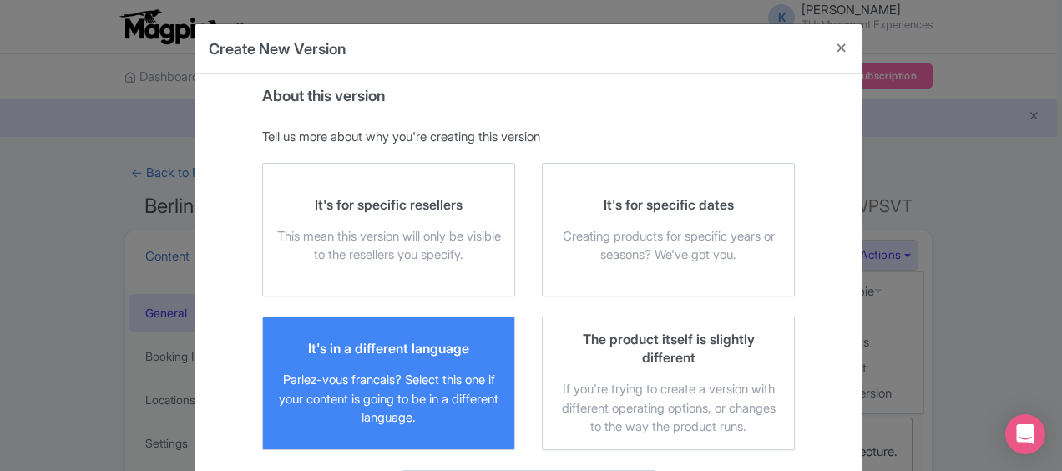
click at [423, 351] on div "It's in a different language" at bounding box center [388, 348] width 161 height 18
click at [0, 0] on input "It's in a different language Parlez-vous francais? Select this one if your cont…" at bounding box center [0, 0] width 0 height 0
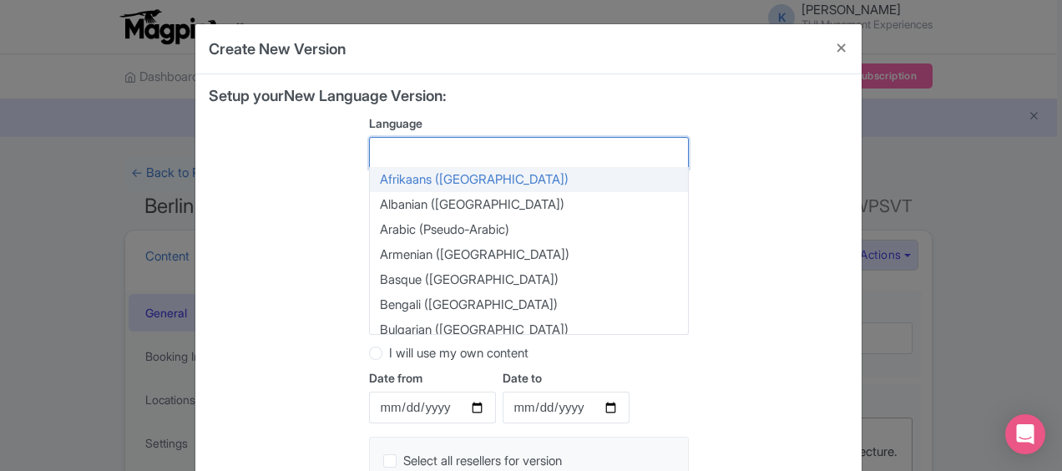
click at [523, 154] on div at bounding box center [529, 153] width 320 height 32
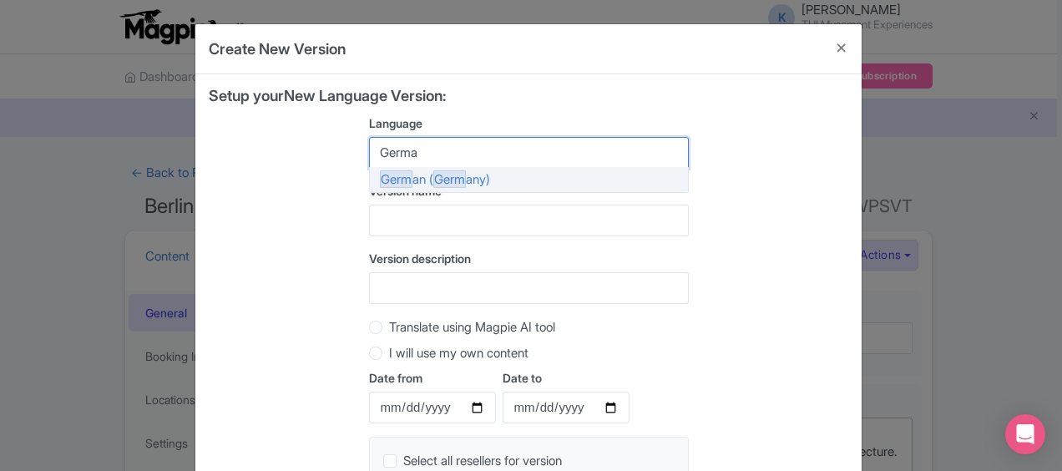
type input "German"
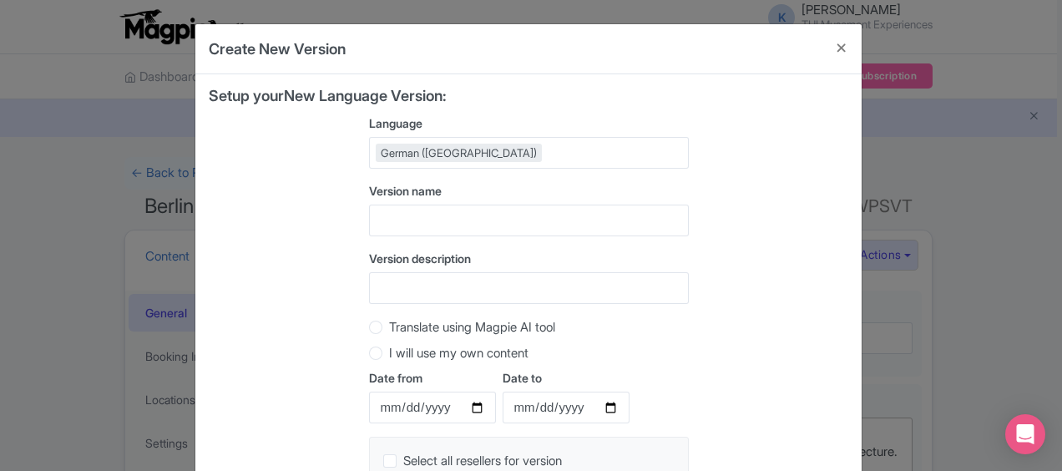
click at [560, 121] on label "Language" at bounding box center [529, 123] width 320 height 18
click at [548, 145] on input "Language" at bounding box center [545, 152] width 3 height 15
click at [757, 190] on div "Setup your New Language Version: Language German (Germany) German (Germany) Afr…" at bounding box center [529, 334] width 640 height 492
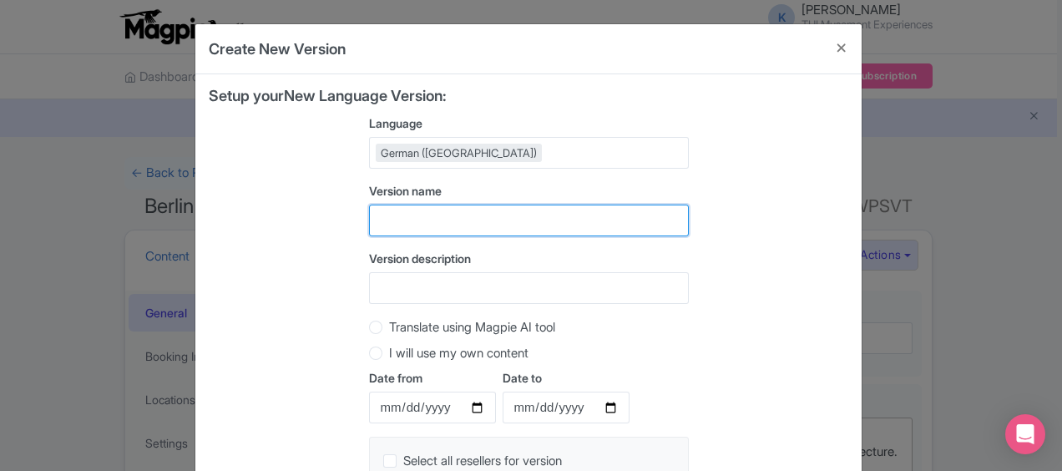
click at [600, 216] on input "text" at bounding box center [529, 221] width 320 height 32
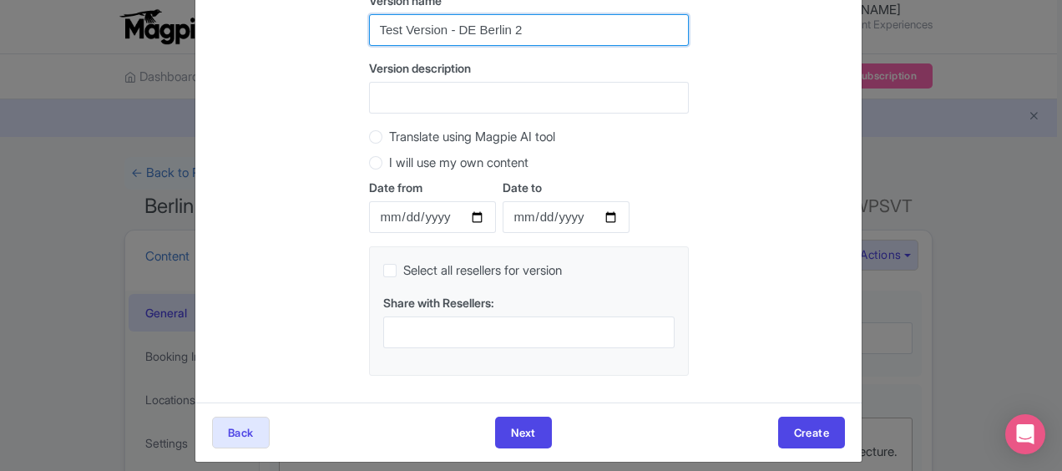
scroll to position [203, 0]
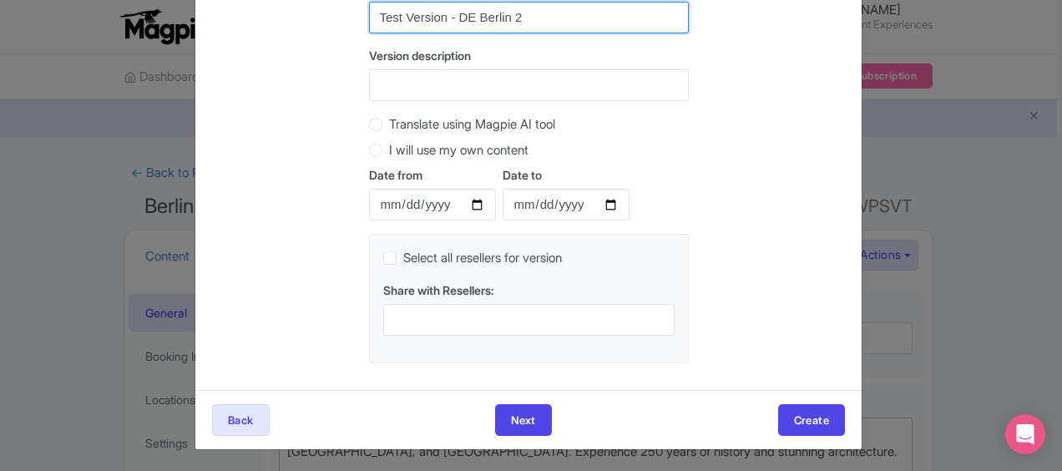
type input "Test Version - DE Berlin 2"
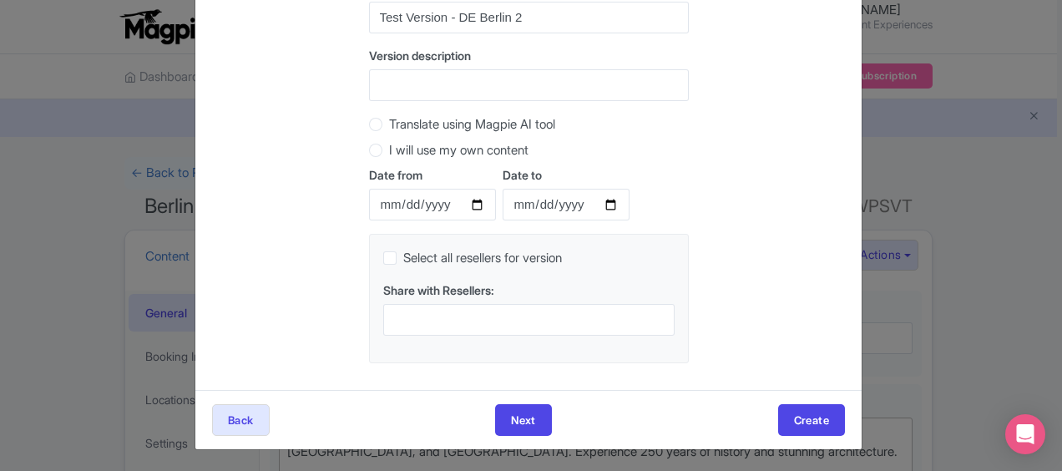
click at [389, 117] on label "Translate using Magpie AI tool" at bounding box center [472, 124] width 166 height 19
click at [389, 117] on input "Translate using Magpie AI tool" at bounding box center [397, 122] width 17 height 17
radio input "true"
click at [505, 417] on button "Next" at bounding box center [523, 420] width 57 height 32
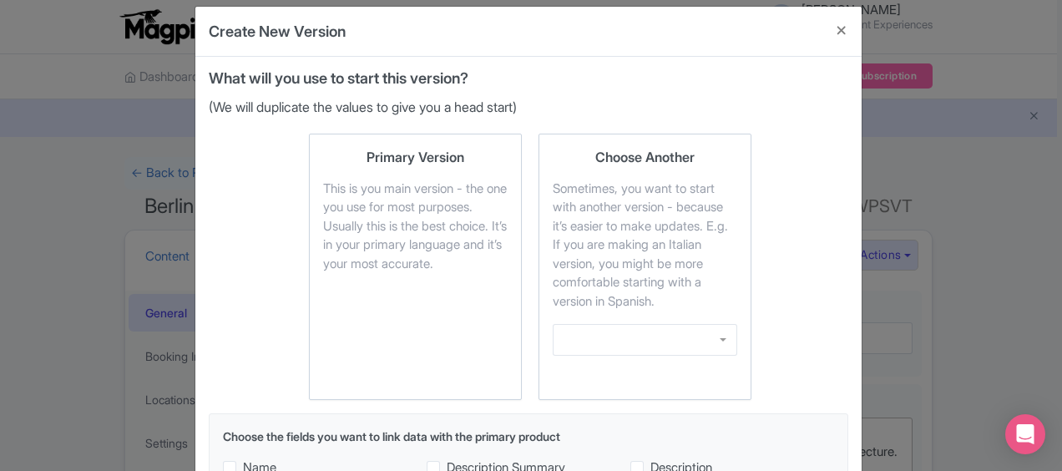
scroll to position [19, 0]
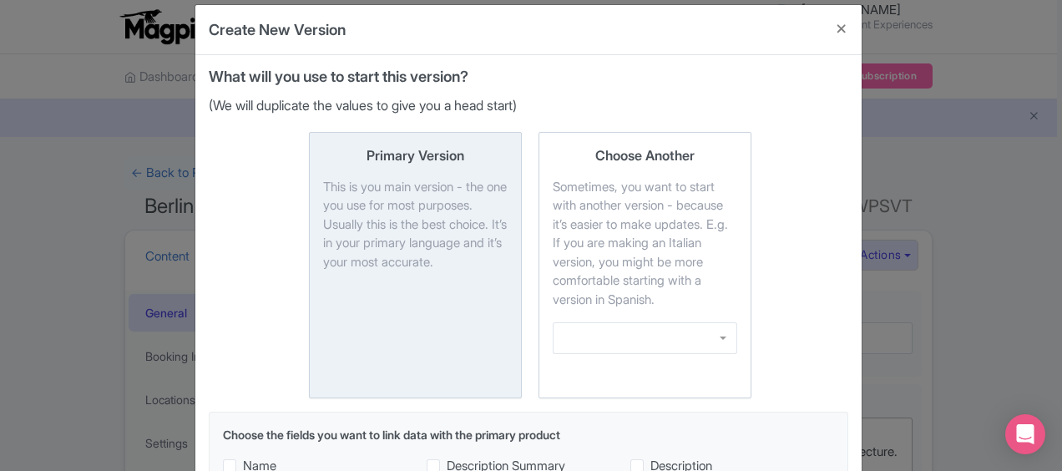
click at [454, 272] on div "This is you main version - the one you use for most purposes. Usually this is t…" at bounding box center [415, 225] width 185 height 94
click at [0, 0] on input "Primary Version This is you main version - the one you use for most purposes. U…" at bounding box center [0, 0] width 0 height 0
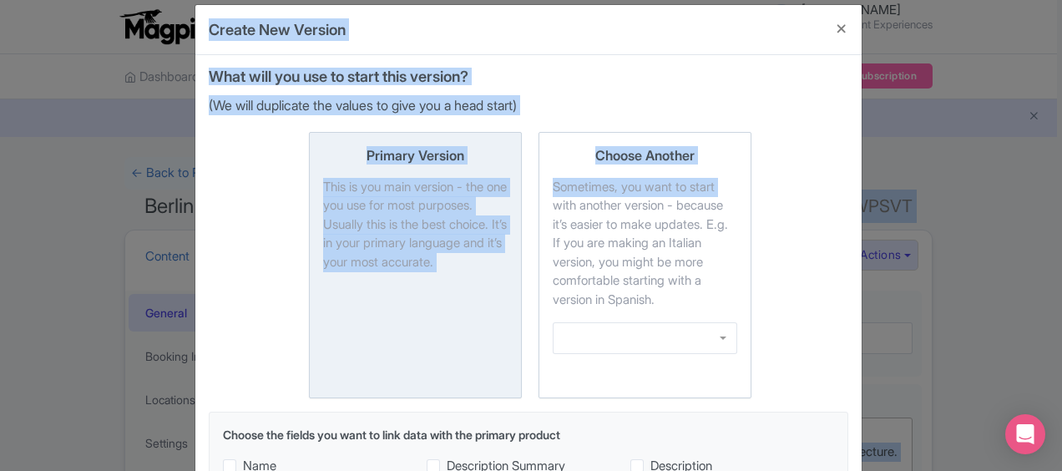
drag, startPoint x: 1055, startPoint y: 185, endPoint x: 1065, endPoint y: 220, distance: 37.1
click at [1055, 220] on html "K Kirsty Prynn TUI Musement Experiences Profile Users Settings Sign out Dashboa…" at bounding box center [531, 235] width 1062 height 471
click at [480, 327] on div "Primary Version This is you main version - the one you use for most purposes. U…" at bounding box center [415, 265] width 185 height 239
click at [0, 0] on input "Primary Version This is you main version - the one you use for most purposes. U…" at bounding box center [0, 0] width 0 height 0
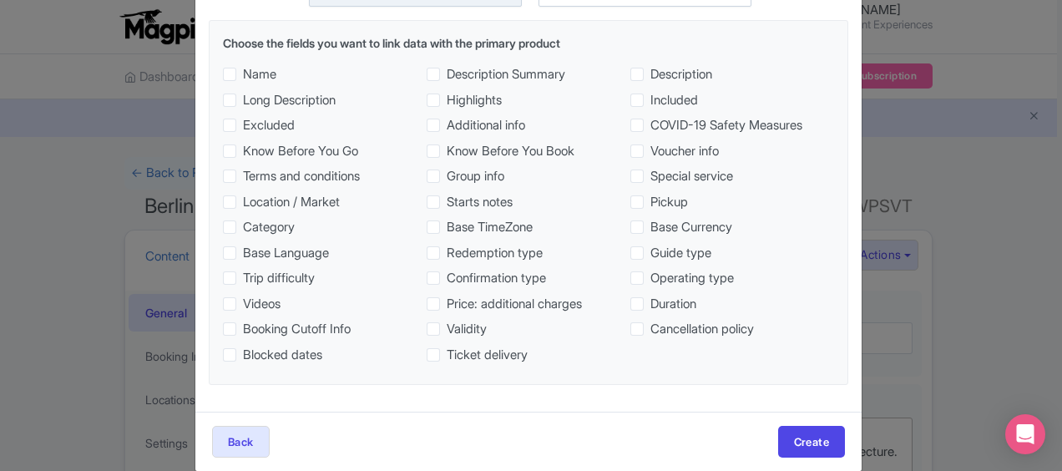
scroll to position [413, 0]
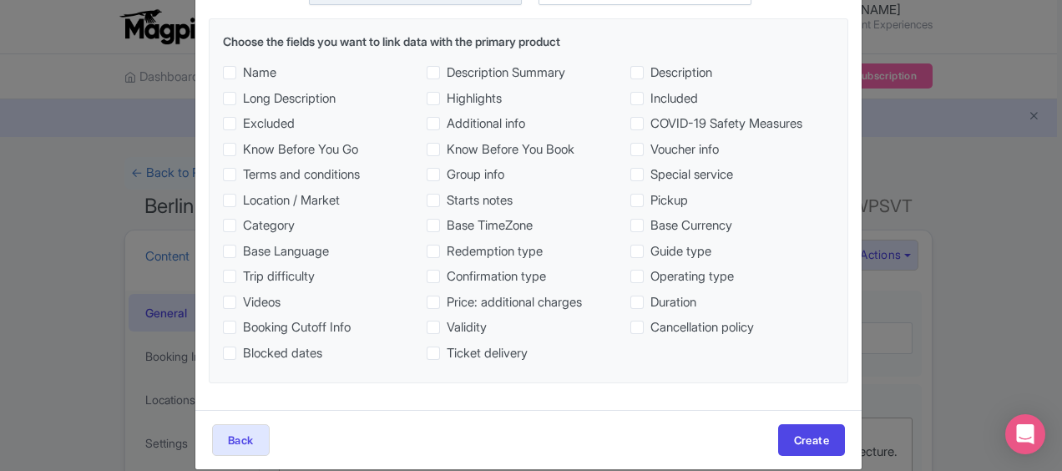
click at [243, 72] on span "Name" at bounding box center [259, 72] width 33 height 19
click at [243, 72] on input "Name" at bounding box center [248, 68] width 11 height 11
checkbox input "true"
click at [243, 98] on span "Long Description" at bounding box center [289, 98] width 93 height 19
click at [243, 98] on input "Long Description" at bounding box center [248, 94] width 11 height 11
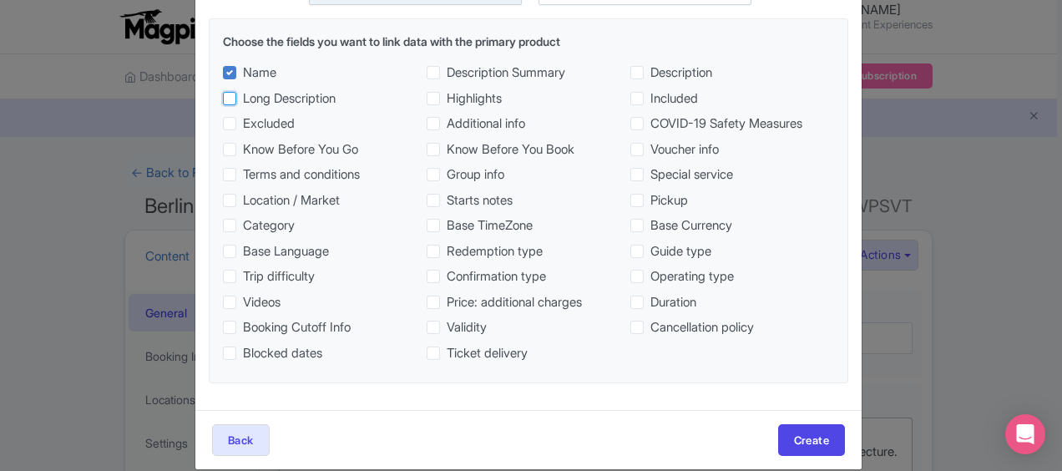
checkbox input "true"
click at [243, 124] on span "Excluded" at bounding box center [269, 123] width 52 height 19
click at [243, 124] on input "Excluded" at bounding box center [248, 119] width 11 height 11
checkbox input "true"
click at [243, 145] on span "Know Before You Go" at bounding box center [300, 149] width 115 height 19
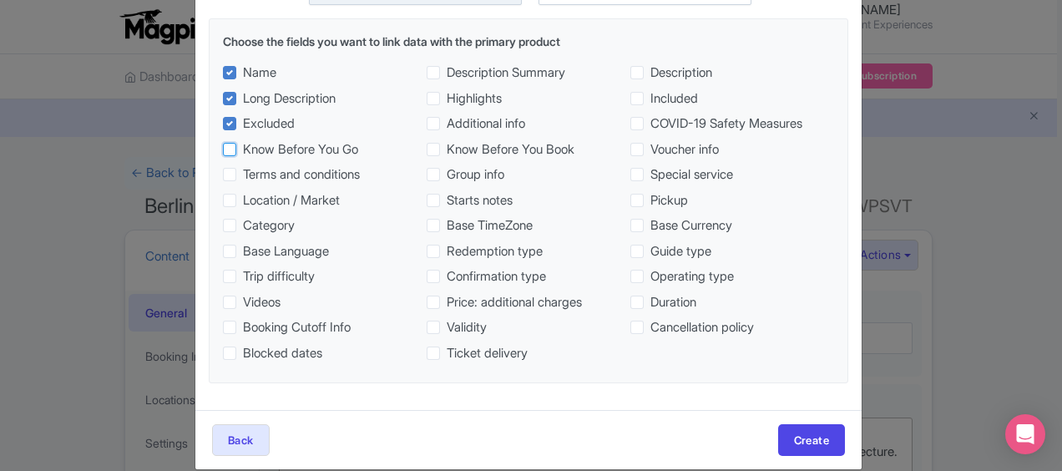
click at [243, 145] on input "Know Before You Go" at bounding box center [248, 145] width 11 height 11
checkbox input "true"
click at [232, 443] on button "Back" at bounding box center [241, 440] width 58 height 32
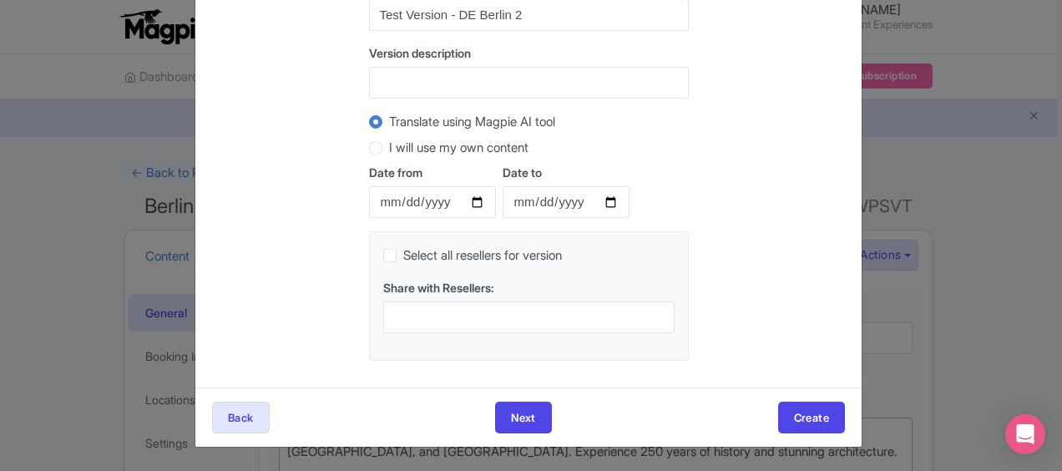
scroll to position [203, 0]
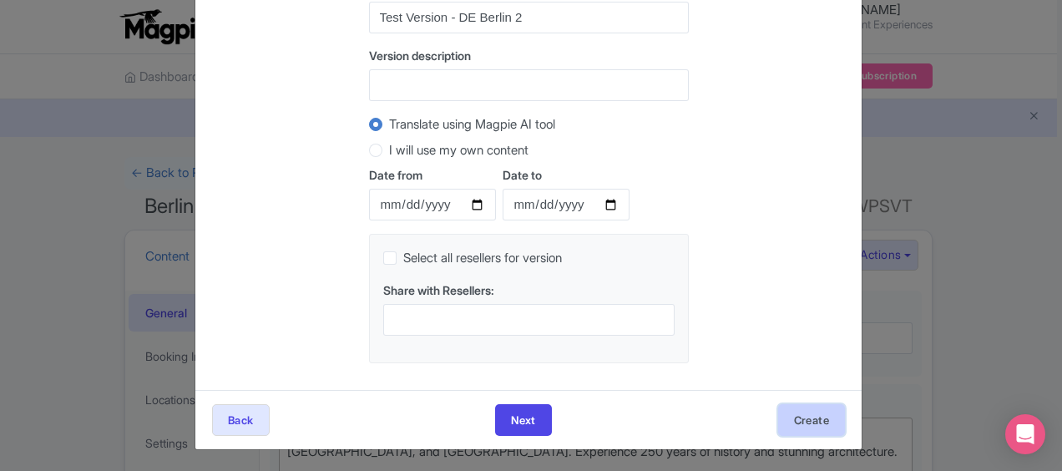
click at [794, 415] on button "Create" at bounding box center [811, 420] width 67 height 32
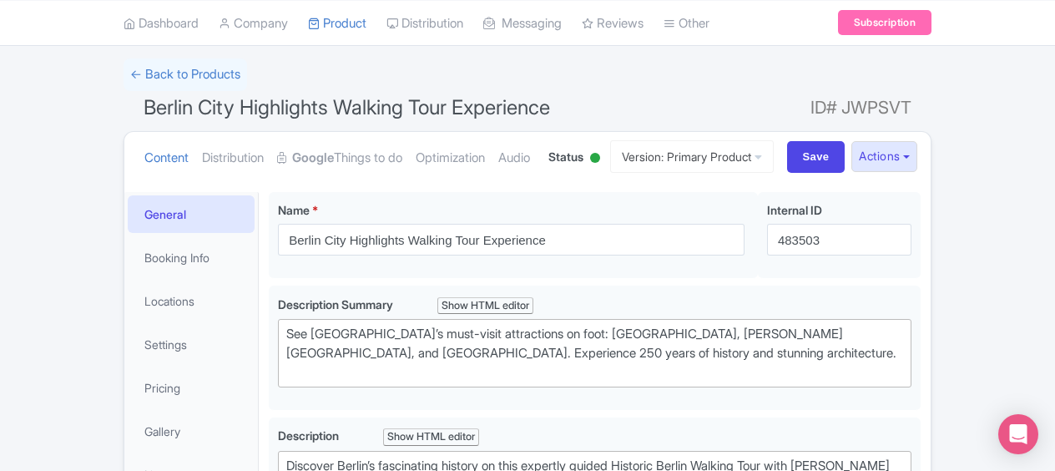
scroll to position [89, 0]
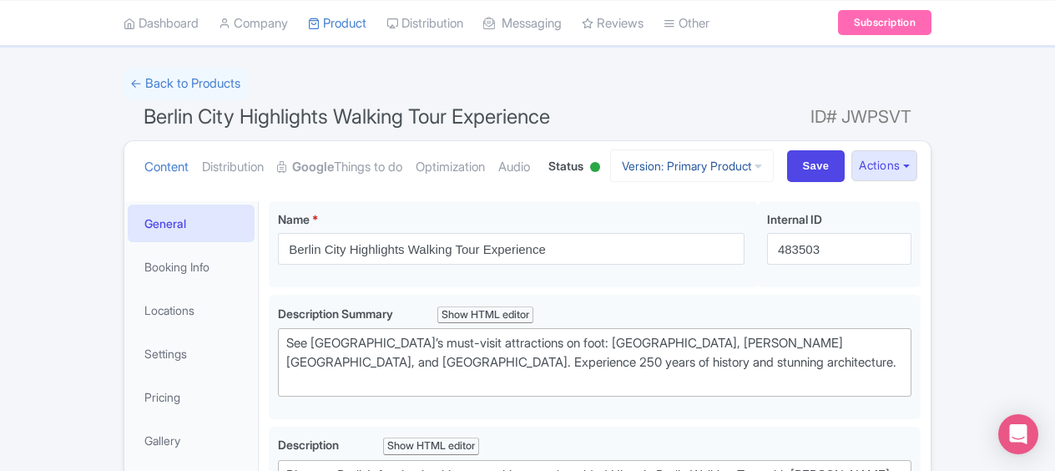
click at [755, 172] on icon at bounding box center [759, 166] width 8 height 12
click at [651, 295] on link "German" at bounding box center [705, 282] width 159 height 26
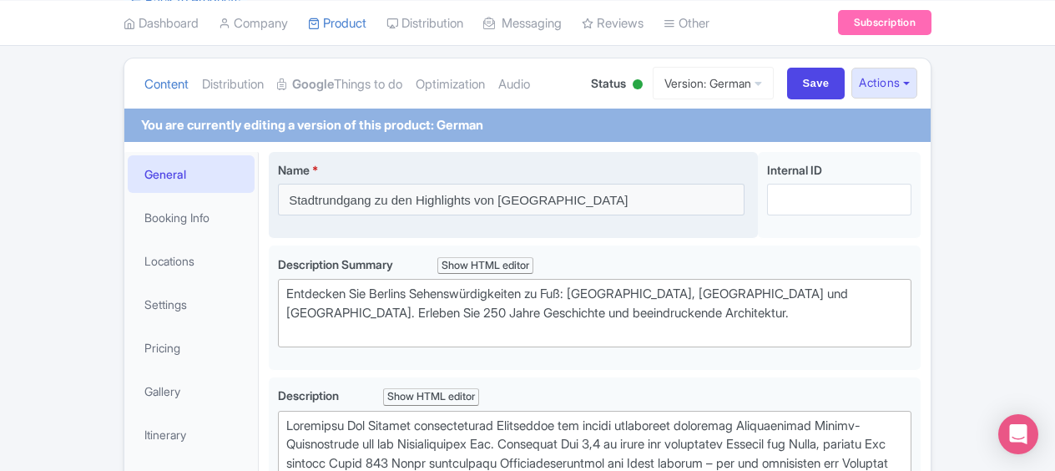
scroll to position [176, 0]
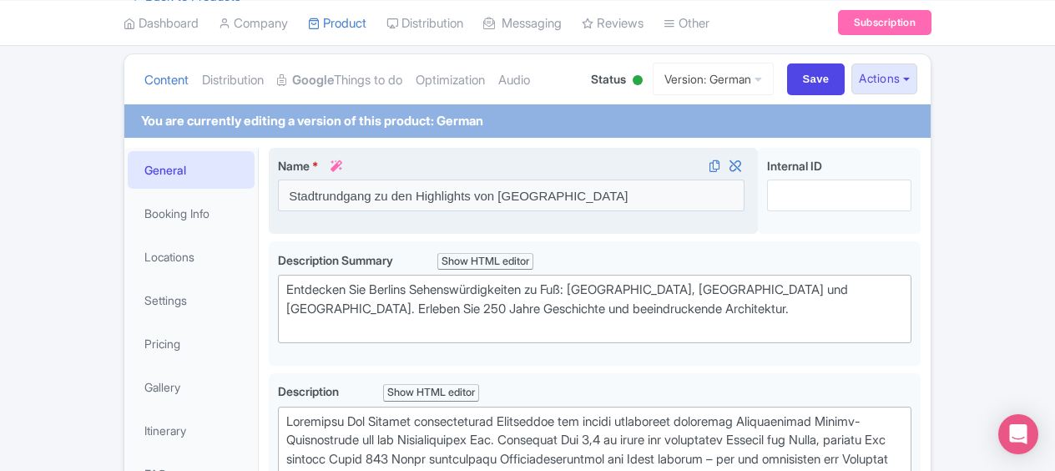
click at [339, 170] on link at bounding box center [332, 166] width 22 height 14
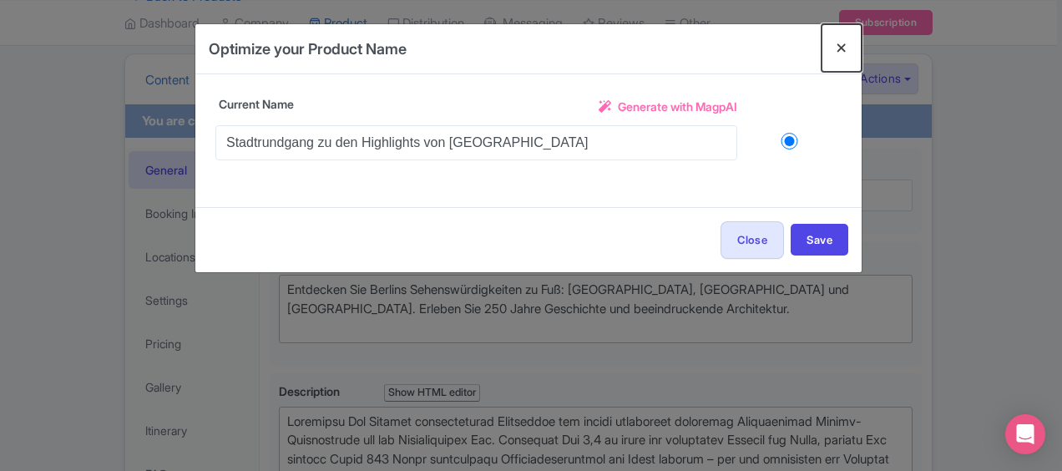
click at [841, 49] on button "Close" at bounding box center [842, 48] width 40 height 48
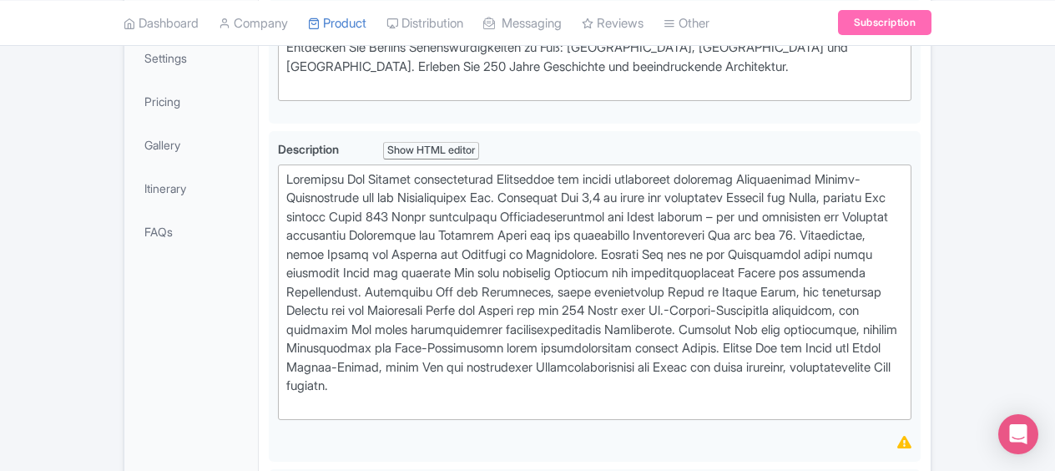
scroll to position [421, 0]
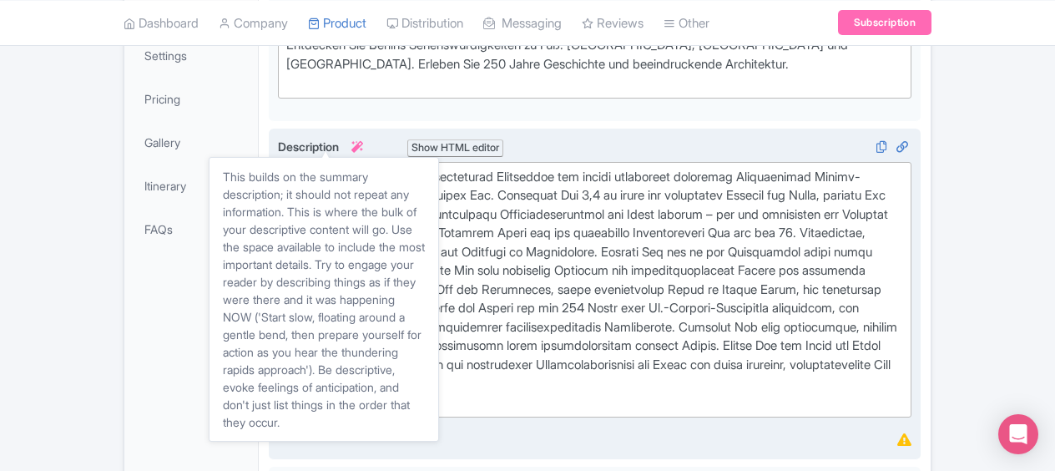
click at [359, 143] on icon at bounding box center [358, 147] width 12 height 12
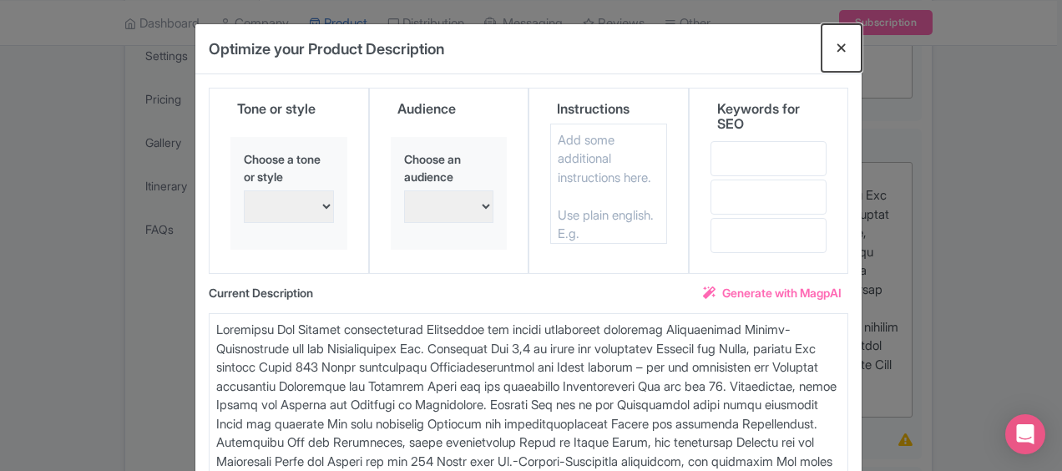
click at [838, 48] on button "Close" at bounding box center [842, 48] width 40 height 48
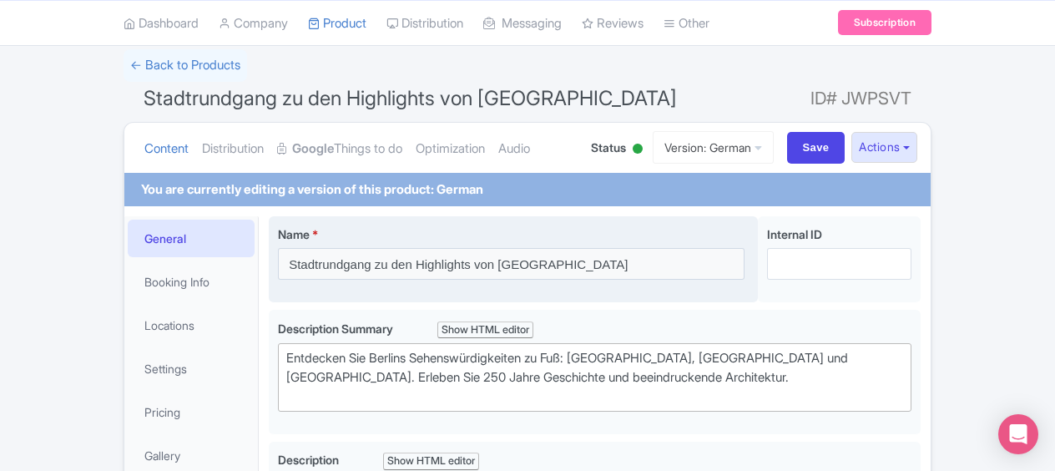
scroll to position [63, 0]
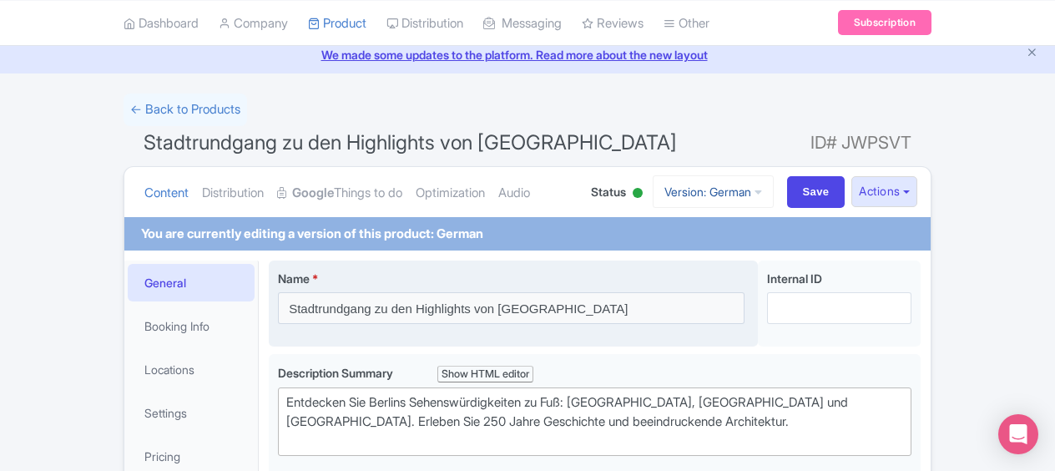
click at [748, 190] on link "Version: German" at bounding box center [713, 191] width 121 height 33
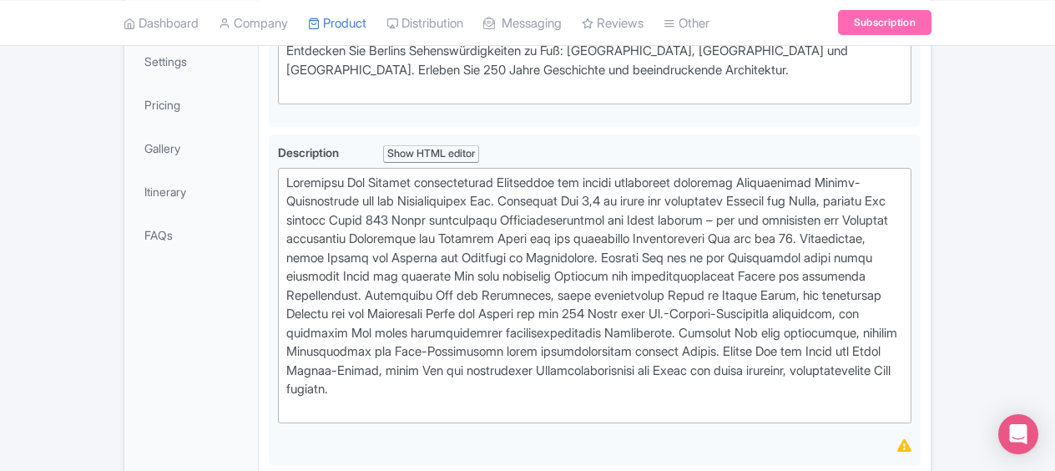
scroll to position [402, 0]
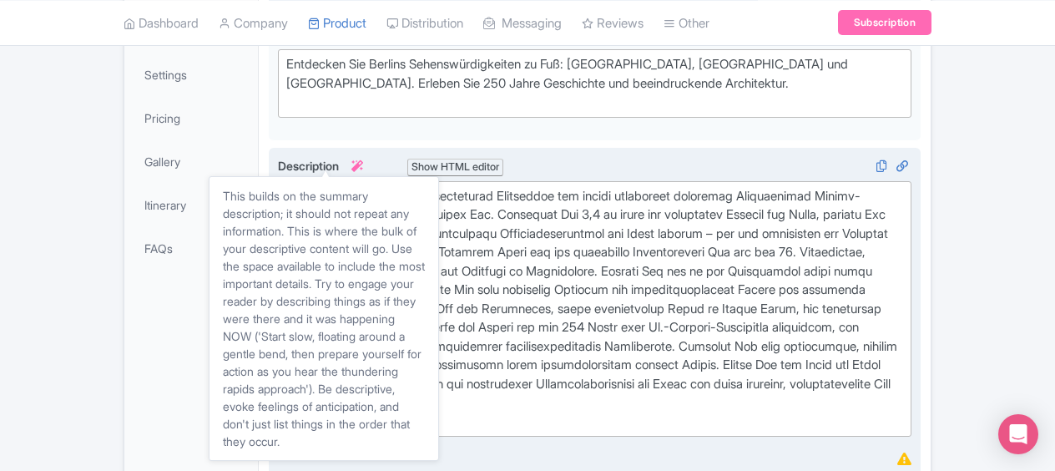
click at [357, 165] on icon at bounding box center [358, 166] width 12 height 12
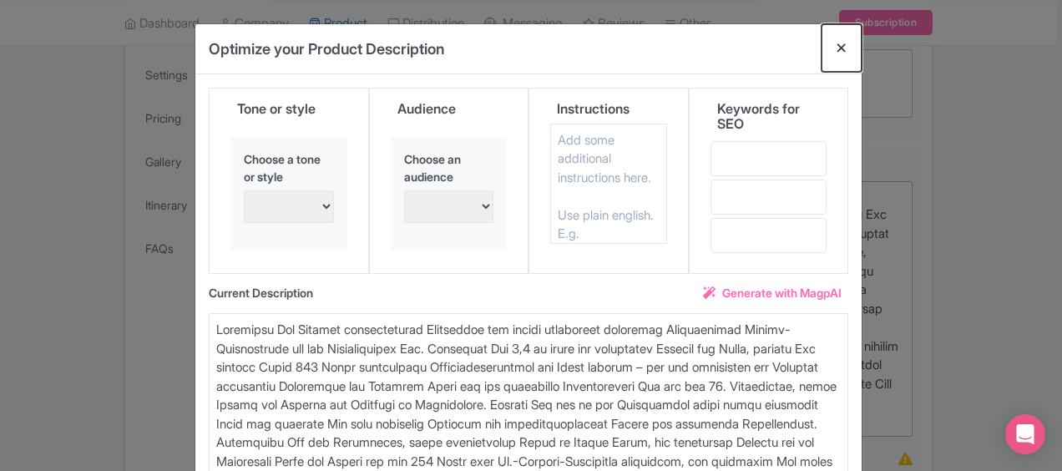
click at [847, 47] on button "Close" at bounding box center [842, 48] width 40 height 48
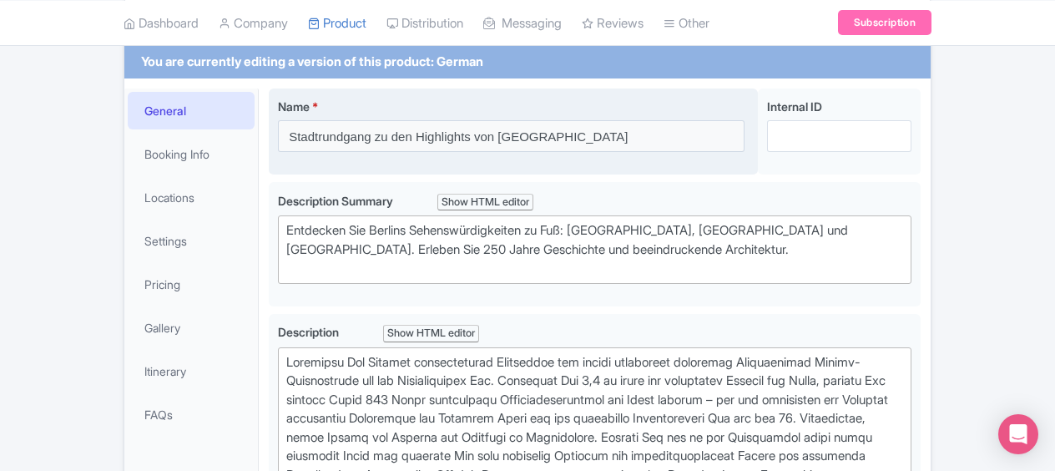
scroll to position [0, 0]
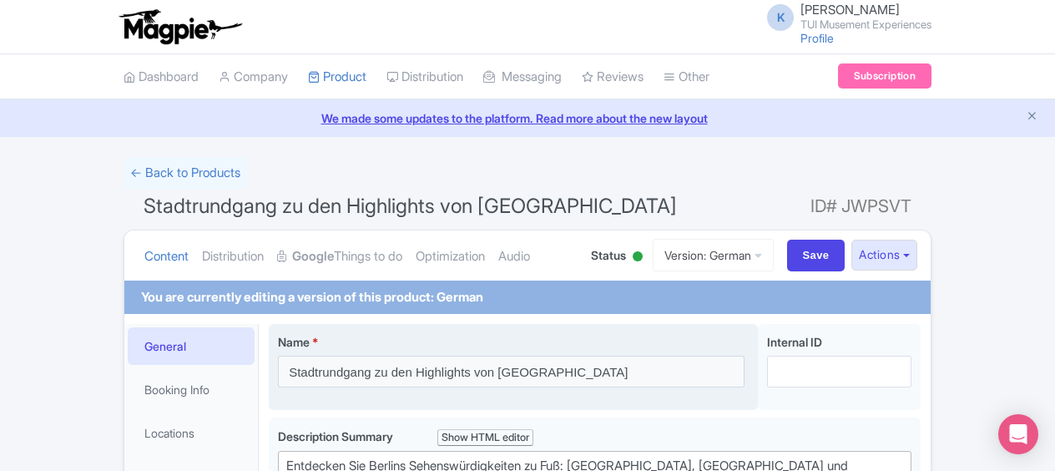
click at [199, 27] on img at bounding box center [179, 26] width 129 height 37
